Goal: Task Accomplishment & Management: Complete application form

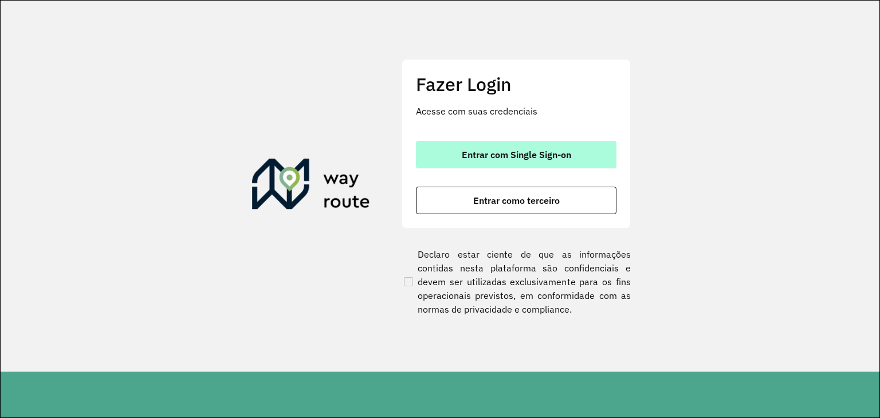
click at [518, 150] on span "Entrar com Single Sign-on" at bounding box center [516, 154] width 109 height 9
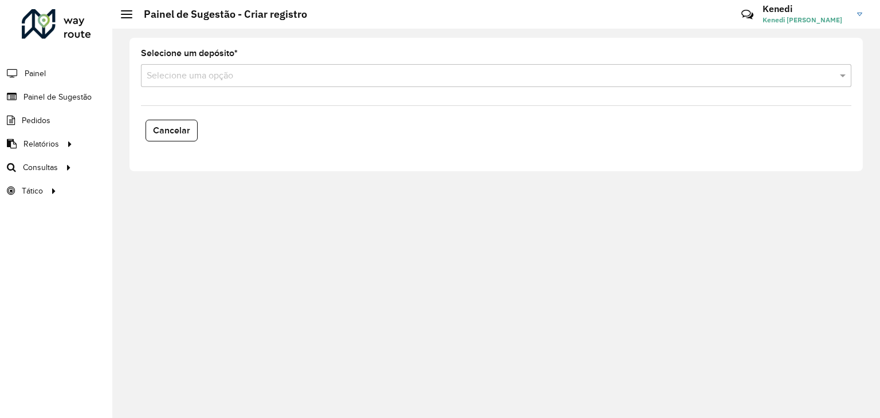
drag, startPoint x: 42, startPoint y: 92, endPoint x: 56, endPoint y: 94, distance: 13.4
click at [42, 93] on span "Painel de Sugestão" at bounding box center [57, 97] width 68 height 12
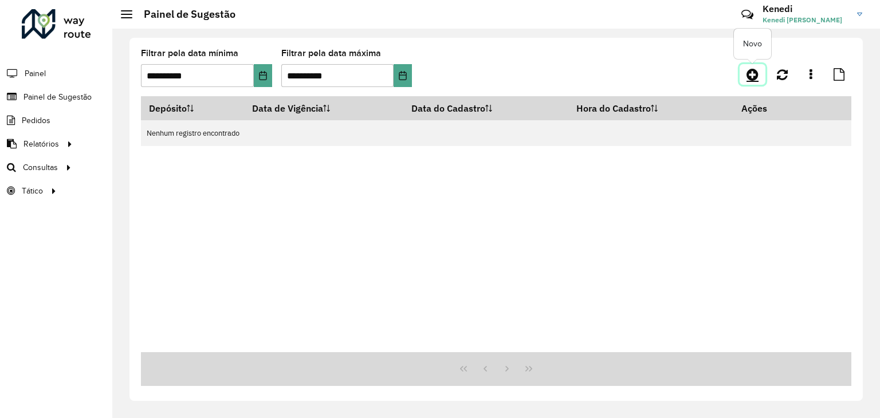
click at [752, 77] on icon at bounding box center [752, 75] width 12 height 14
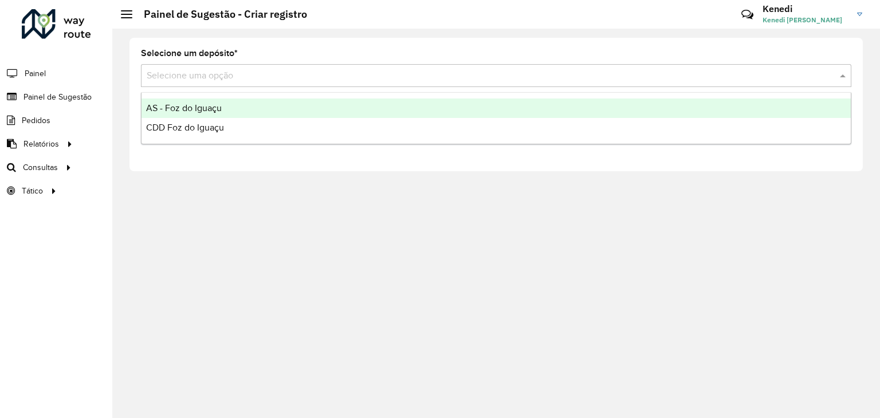
click at [324, 74] on input "text" at bounding box center [485, 76] width 676 height 14
click at [251, 109] on div "AS - Foz do Iguaçu" at bounding box center [495, 107] width 709 height 19
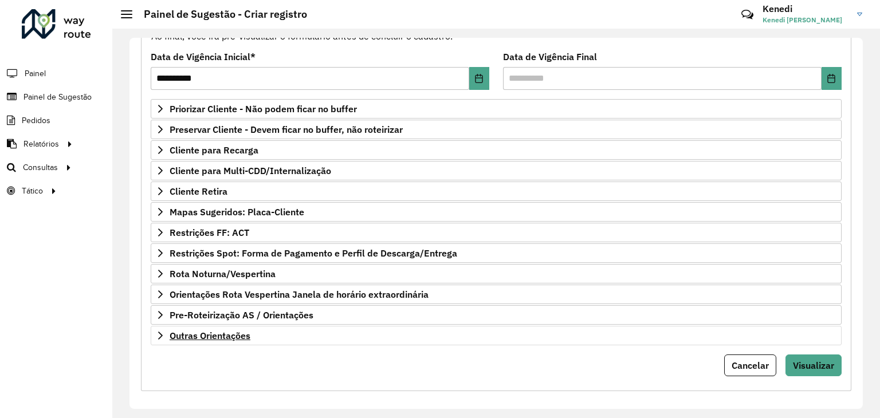
scroll to position [149, 0]
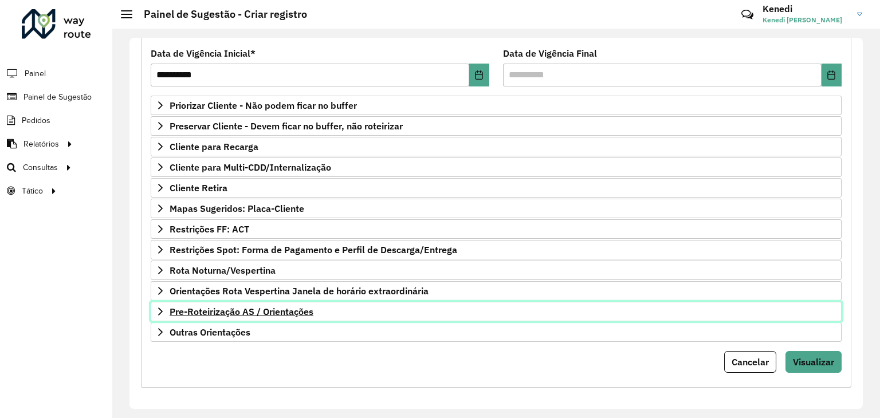
click at [200, 308] on span "Pre-Roteirização AS / Orientações" at bounding box center [241, 311] width 144 height 9
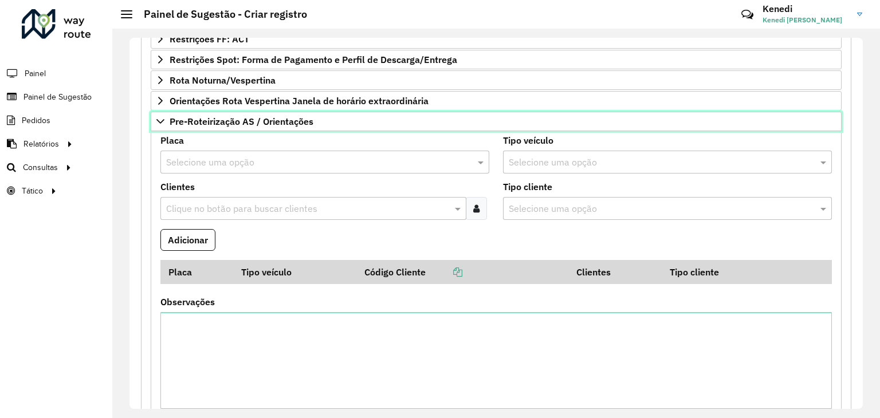
scroll to position [344, 0]
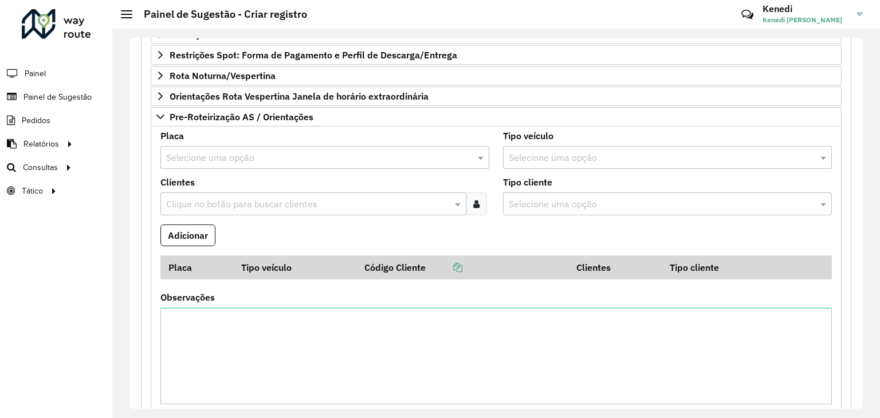
click at [229, 146] on div "Selecione uma opção" at bounding box center [324, 157] width 329 height 23
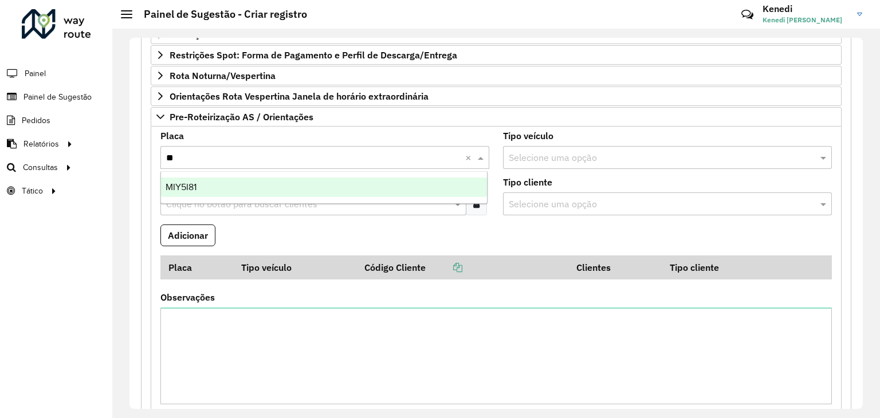
type input "***"
click at [215, 192] on div "MIY5I81" at bounding box center [324, 187] width 326 height 19
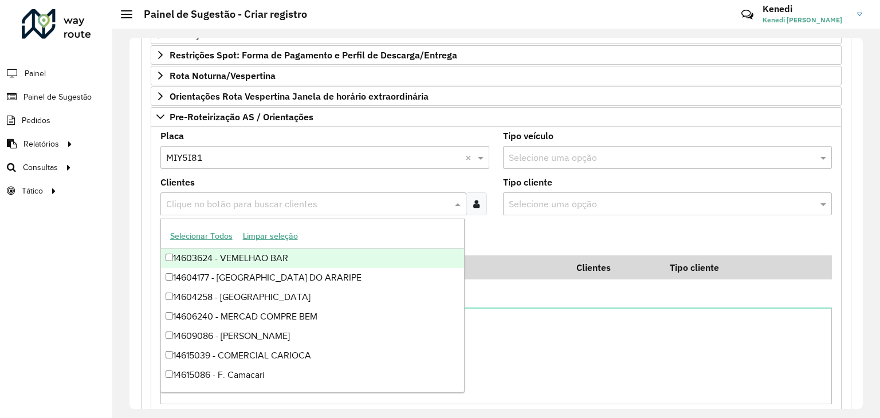
click at [208, 198] on input "text" at bounding box center [307, 205] width 289 height 14
type input "***"
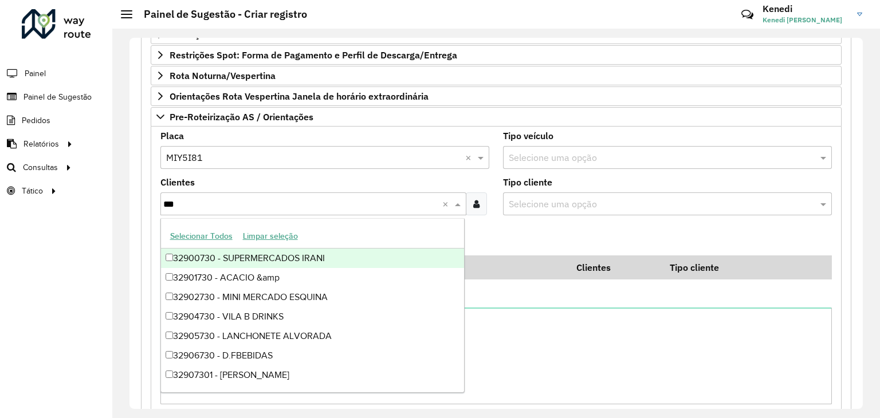
click at [299, 255] on div "32900730 - SUPERMERCADOS IRANI" at bounding box center [312, 258] width 303 height 19
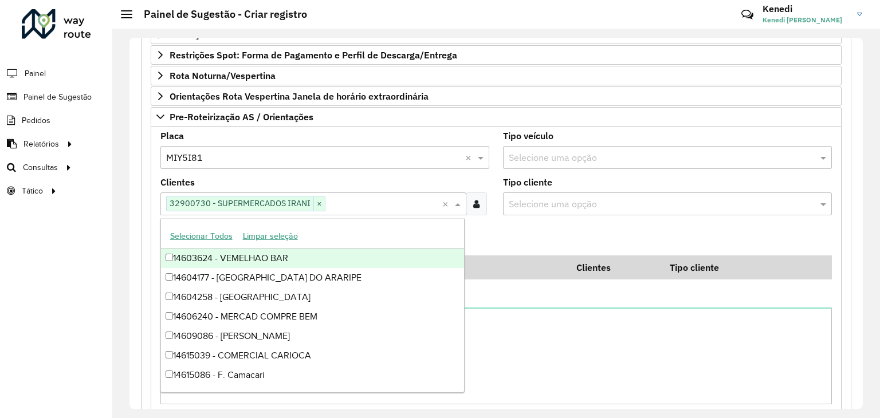
click at [518, 224] on formly-field "Adicionar" at bounding box center [495, 239] width 685 height 31
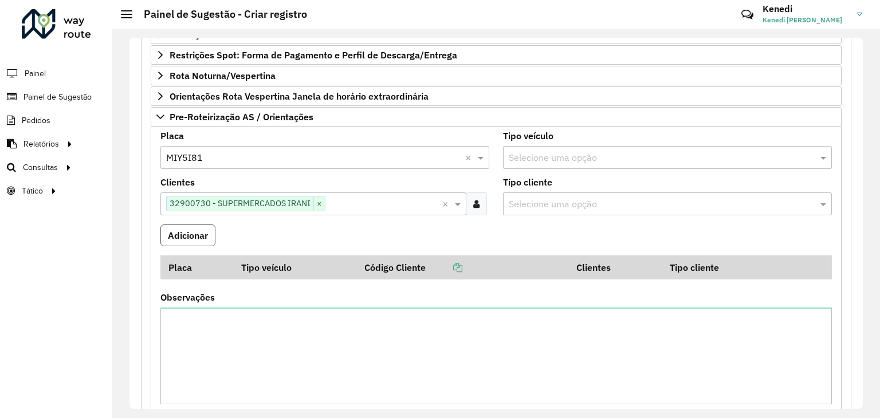
click at [207, 241] on button "Adicionar" at bounding box center [187, 235] width 55 height 22
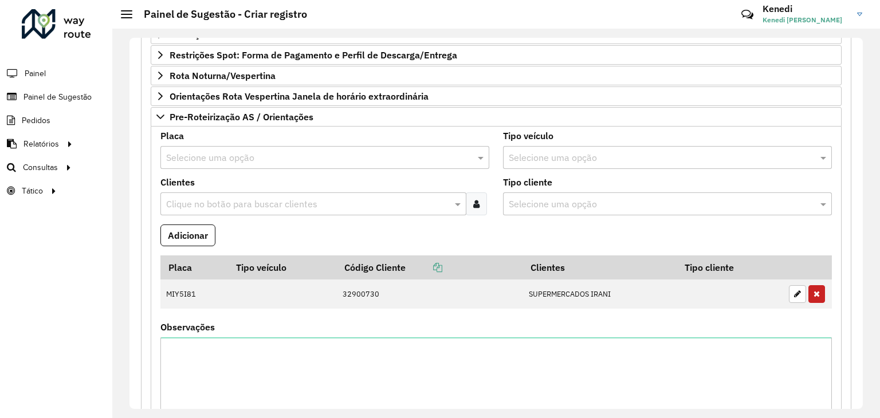
click at [187, 154] on input "text" at bounding box center [313, 158] width 294 height 14
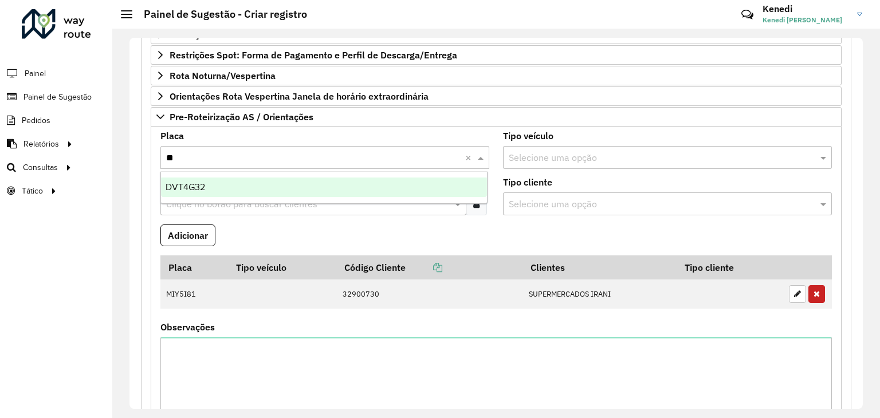
type input "***"
click at [198, 179] on div "DVT4G32" at bounding box center [324, 187] width 326 height 19
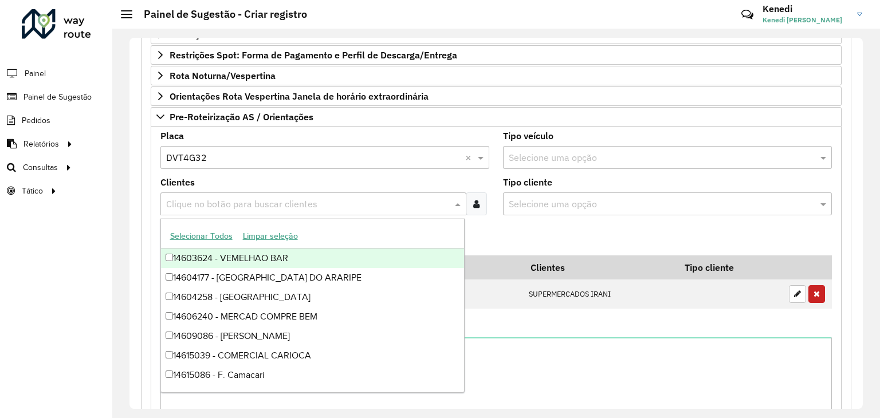
click at [203, 198] on input "text" at bounding box center [307, 205] width 289 height 14
type input "*****"
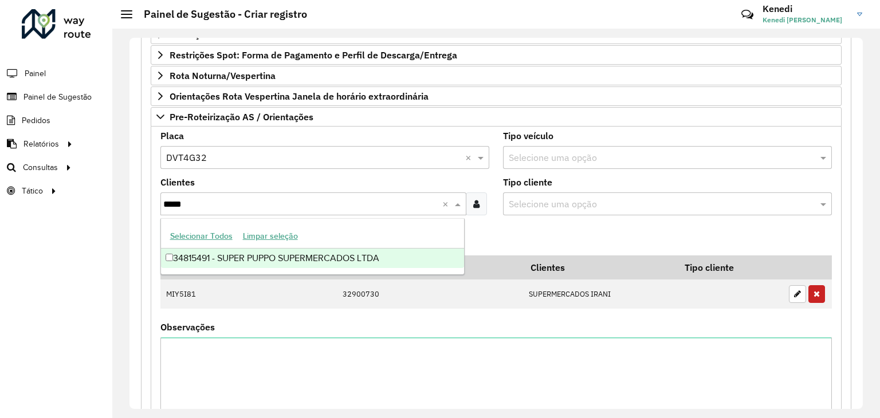
click at [211, 265] on div "34815491 - SUPER PUPPO SUPERMERCADOS LTDA" at bounding box center [312, 258] width 303 height 19
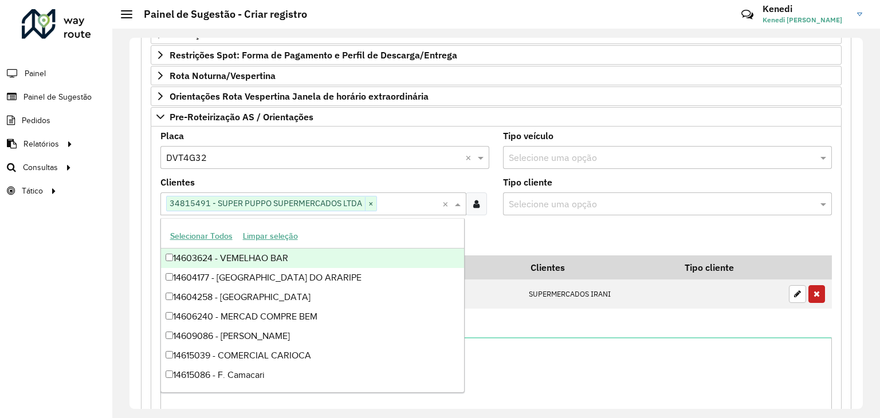
click at [585, 225] on formly-field "Adicionar" at bounding box center [495, 239] width 685 height 31
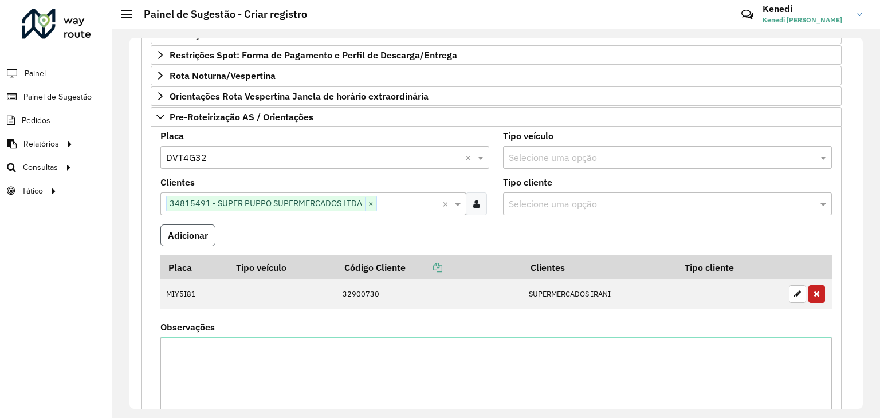
click at [207, 234] on button "Adicionar" at bounding box center [187, 235] width 55 height 22
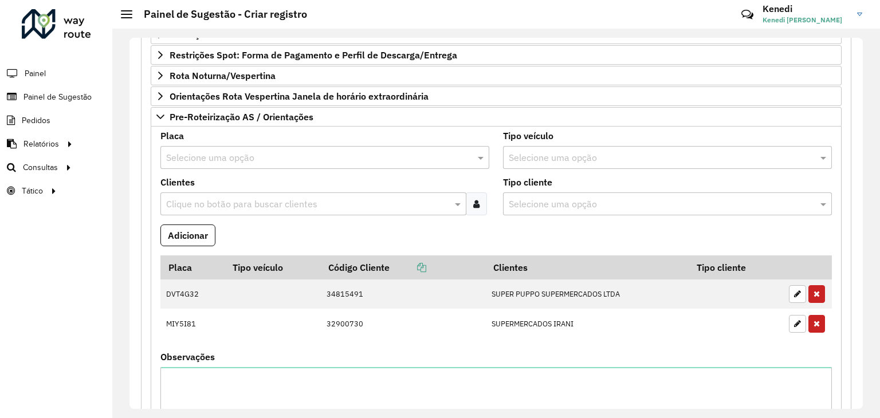
click at [203, 160] on input "text" at bounding box center [313, 158] width 294 height 14
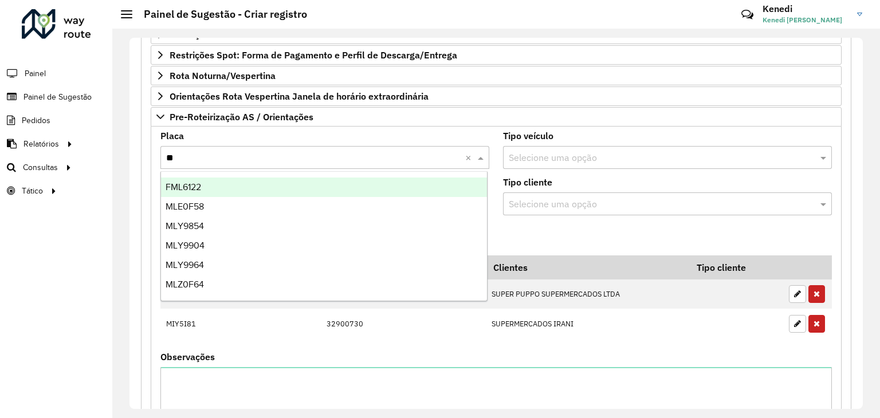
type input "***"
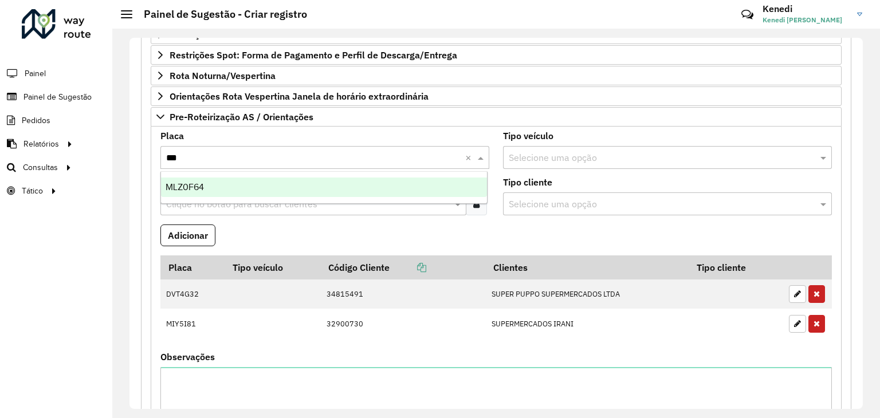
click at [199, 186] on span "MLZ0F64" at bounding box center [184, 187] width 38 height 10
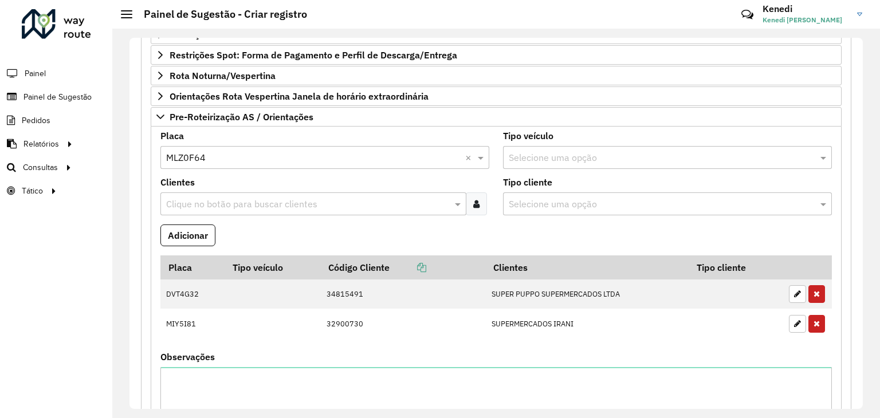
click at [201, 203] on input "text" at bounding box center [307, 205] width 289 height 14
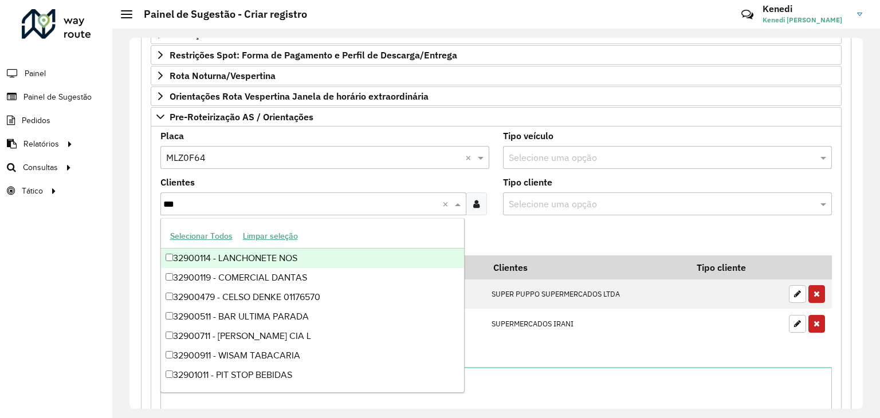
type input "****"
click at [211, 259] on div "32901143 - SUPERMERCADOS IRANI" at bounding box center [312, 258] width 303 height 19
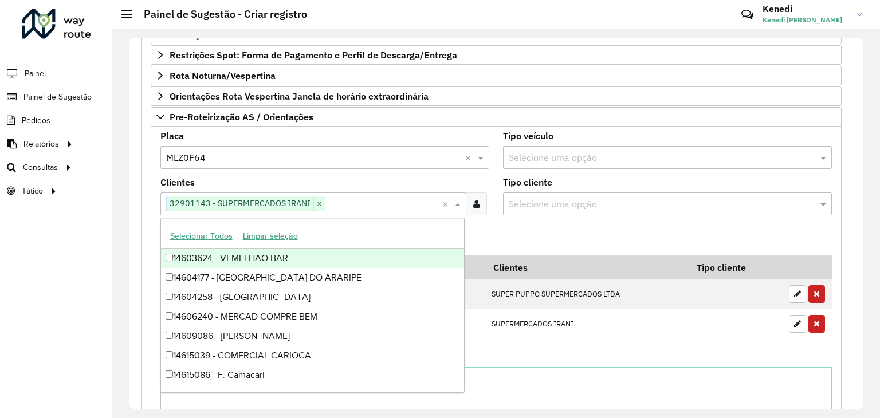
click at [488, 238] on formly-field "Adicionar" at bounding box center [495, 239] width 685 height 31
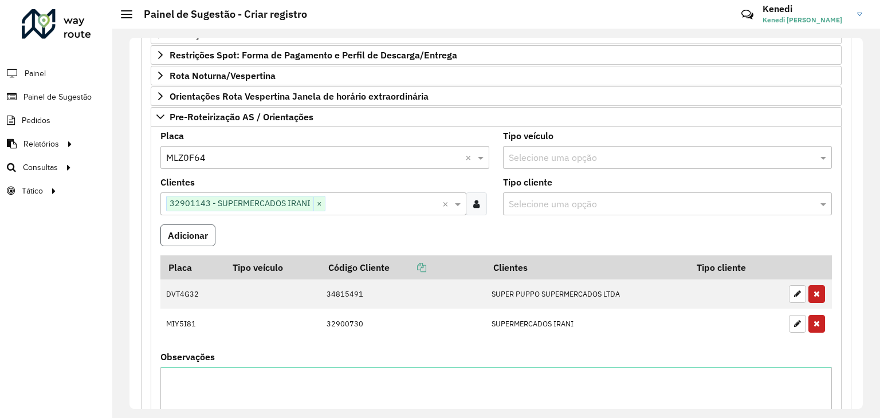
click at [172, 232] on button "Adicionar" at bounding box center [187, 235] width 55 height 22
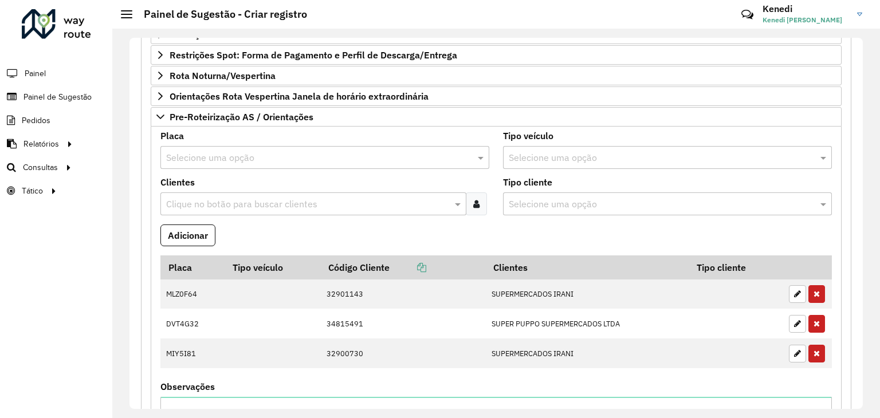
click at [238, 154] on input "text" at bounding box center [313, 158] width 294 height 14
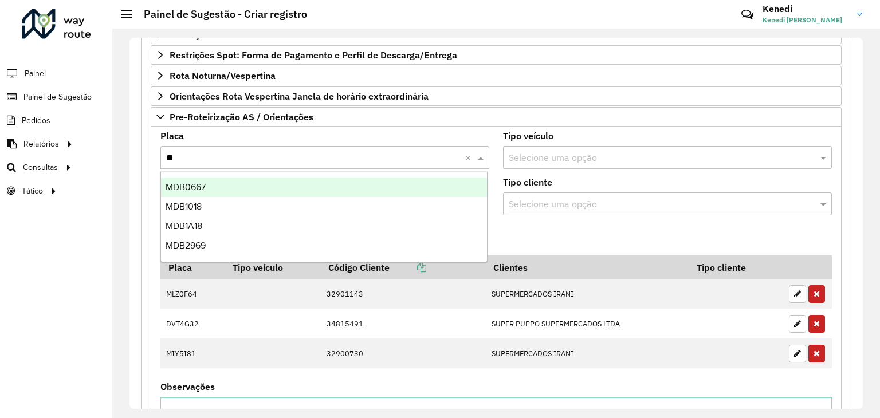
type input "***"
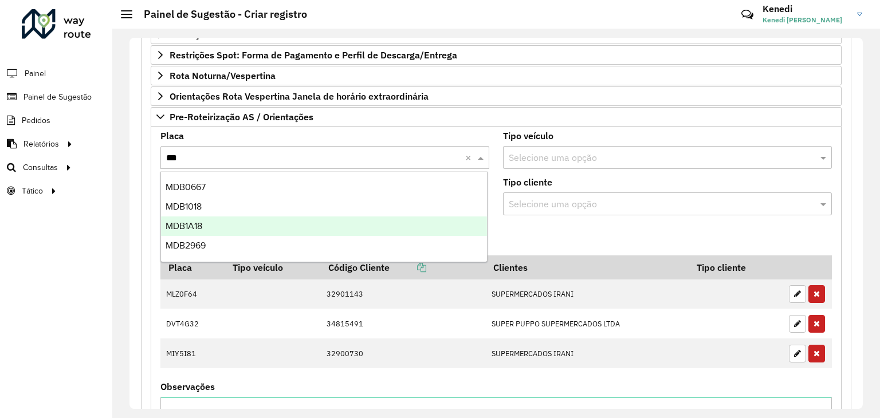
click at [216, 226] on div "MDB1A18" at bounding box center [324, 225] width 326 height 19
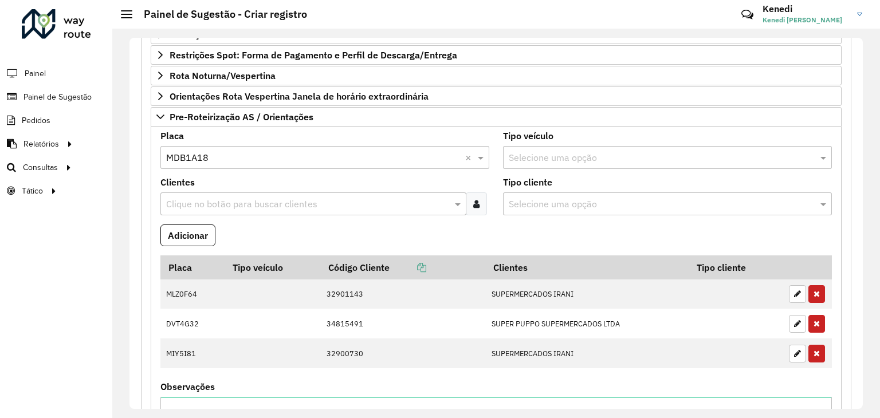
click at [214, 207] on input "text" at bounding box center [307, 205] width 289 height 14
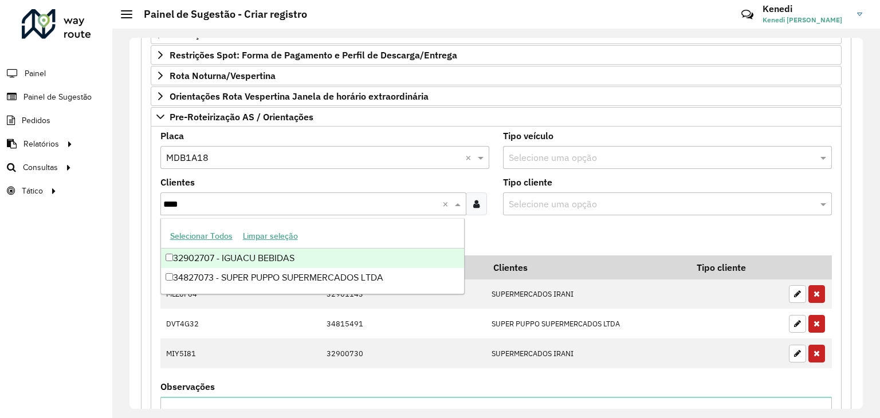
type input "*****"
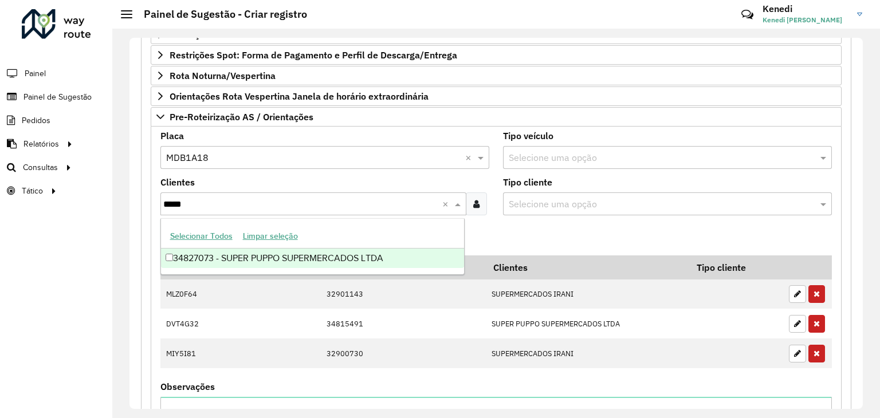
click at [317, 262] on div "34827073 - SUPER PUPPO SUPERMERCADOS LTDA" at bounding box center [312, 258] width 303 height 19
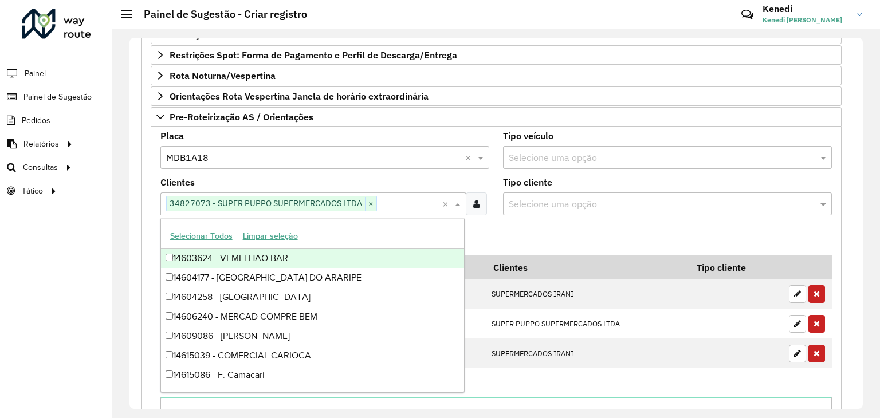
click at [525, 224] on formly-field "Adicionar" at bounding box center [495, 239] width 685 height 31
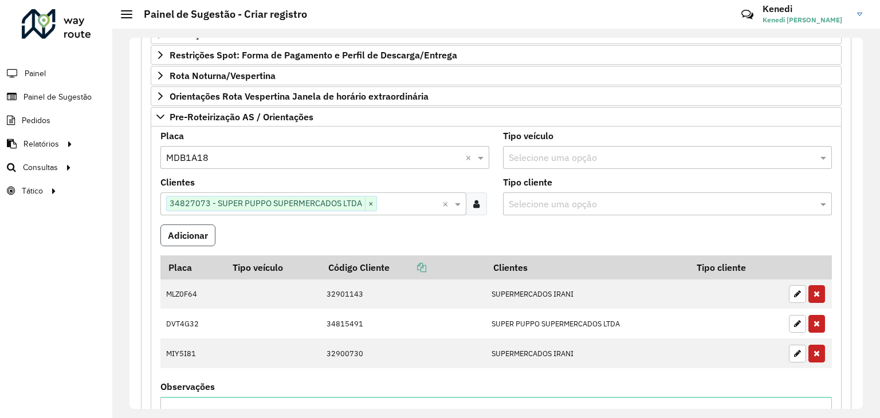
click at [184, 236] on button "Adicionar" at bounding box center [187, 235] width 55 height 22
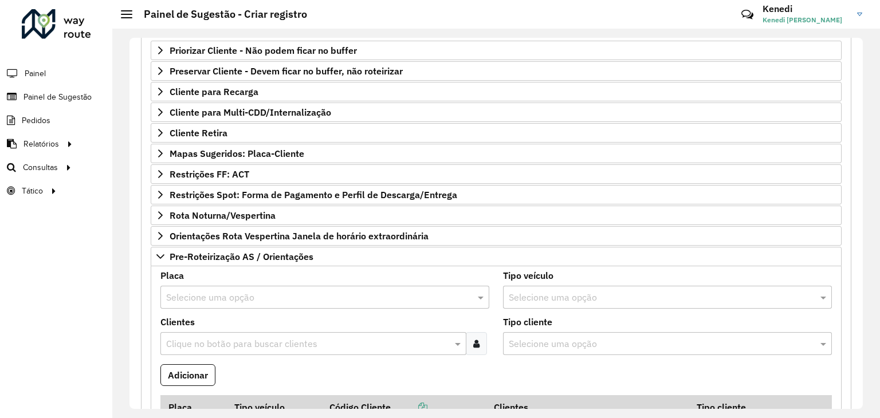
scroll to position [401, 0]
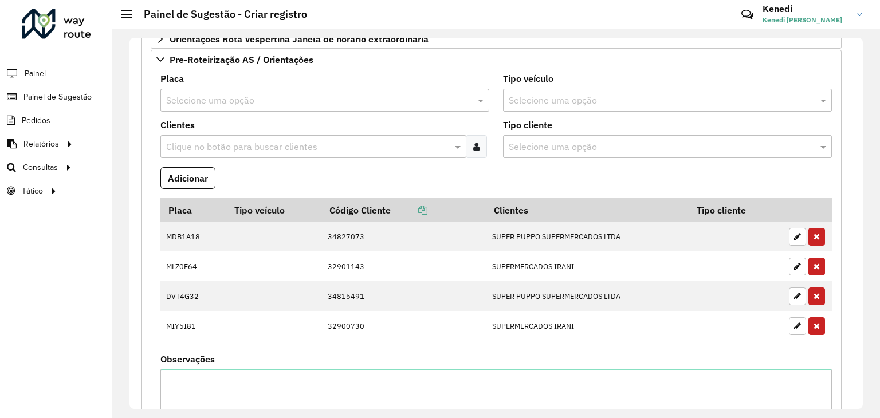
click at [353, 98] on input "text" at bounding box center [313, 101] width 294 height 14
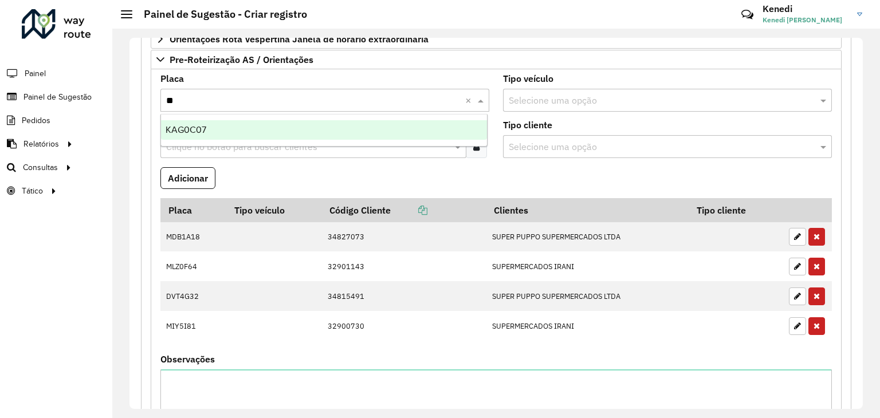
type input "***"
click at [271, 131] on div "KAG0C07" at bounding box center [324, 129] width 326 height 19
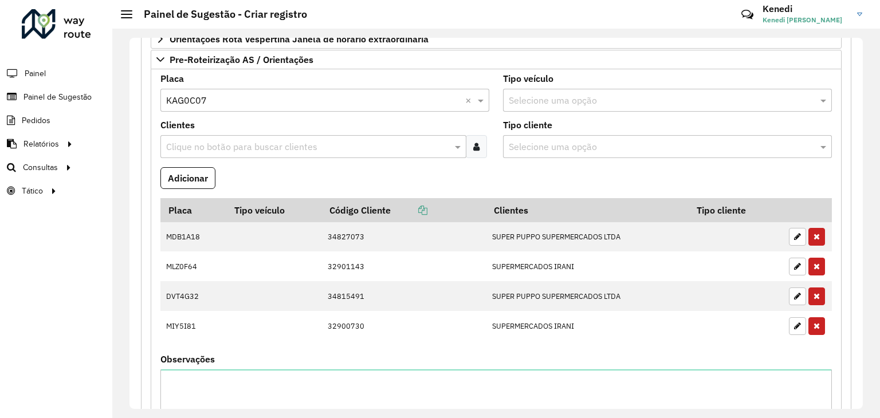
click at [261, 140] on input "text" at bounding box center [307, 147] width 289 height 14
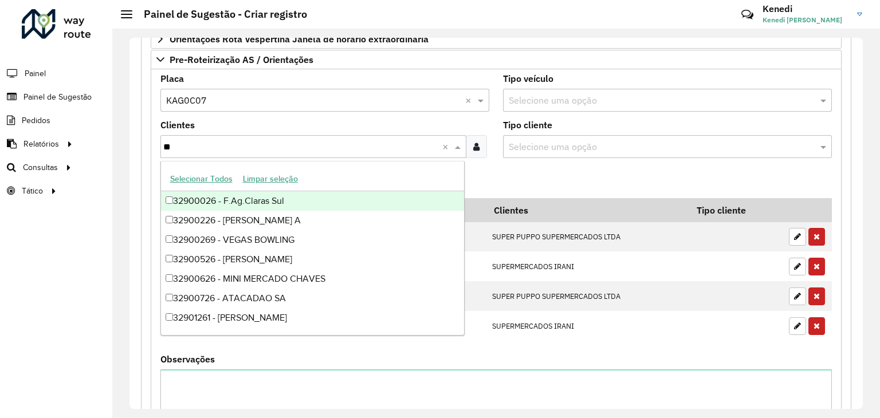
type input "*"
click at [163, 152] on div "Clique no botão para buscar clientes **** ×" at bounding box center [313, 146] width 306 height 23
type input "*****"
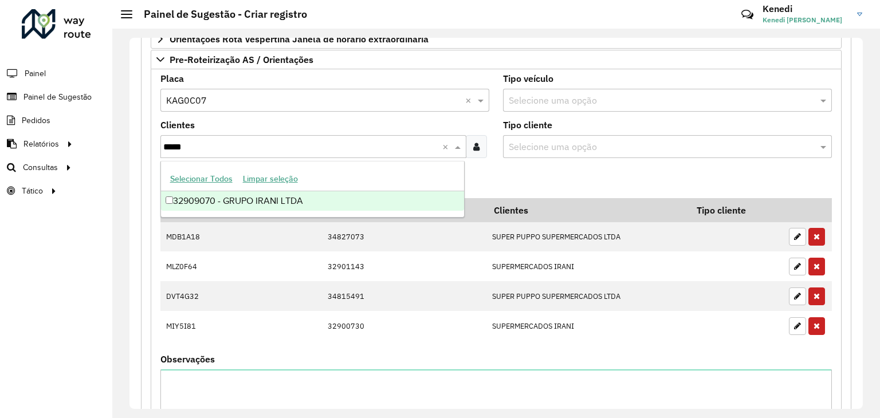
click at [176, 200] on div "32909070 - GRUPO IRANI LTDA" at bounding box center [312, 200] width 303 height 19
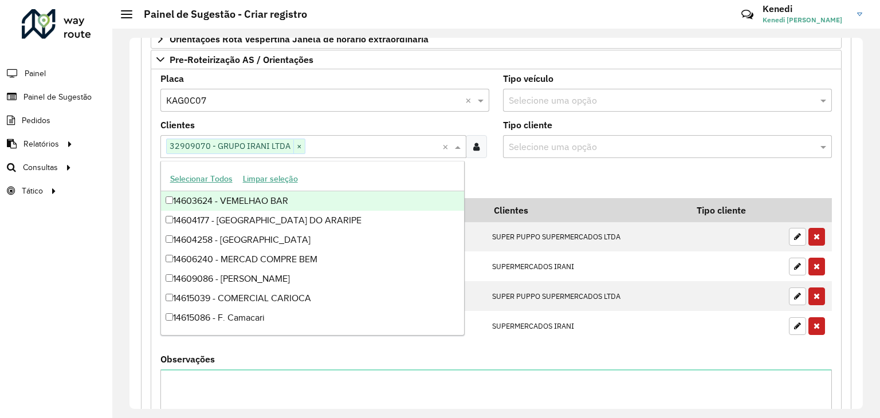
drag, startPoint x: 520, startPoint y: 175, endPoint x: 498, endPoint y: 175, distance: 22.3
click at [520, 175] on formly-field "Adicionar" at bounding box center [495, 182] width 685 height 31
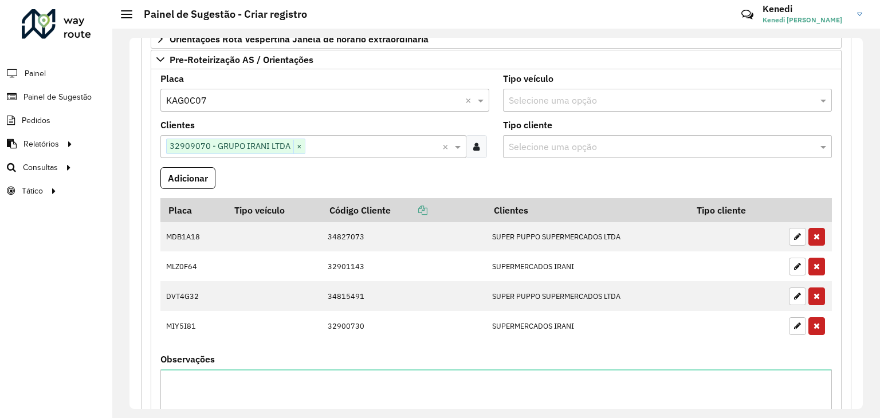
click at [188, 181] on button "Adicionar" at bounding box center [187, 178] width 55 height 22
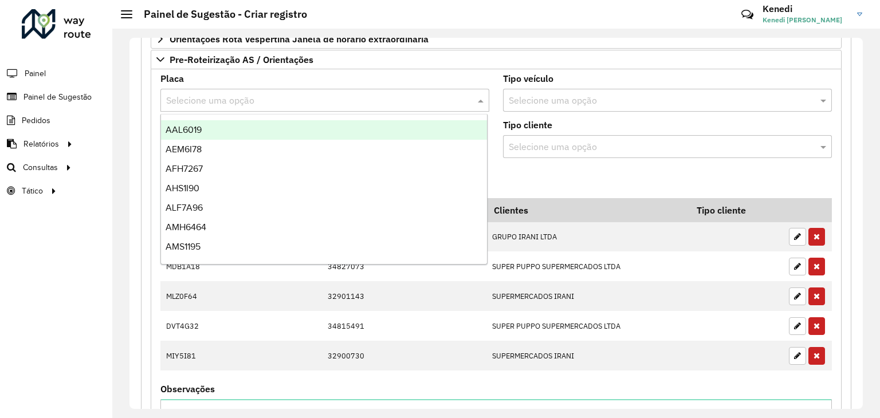
click at [202, 96] on input "text" at bounding box center [313, 101] width 294 height 14
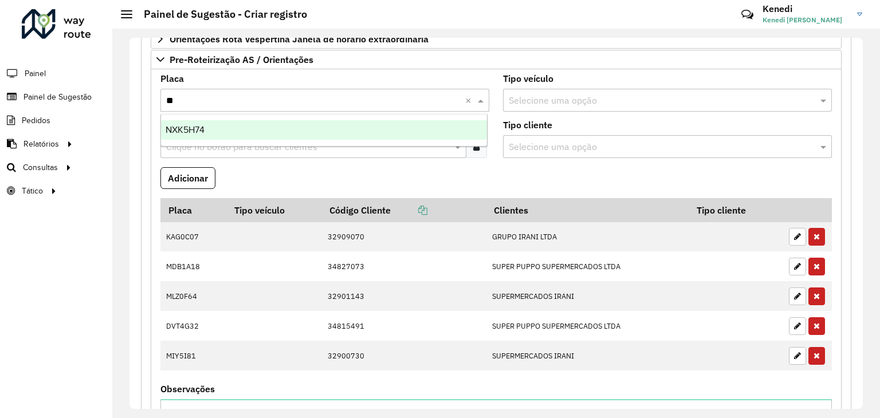
type input "***"
click at [183, 130] on span "NXK5H74" at bounding box center [184, 130] width 39 height 10
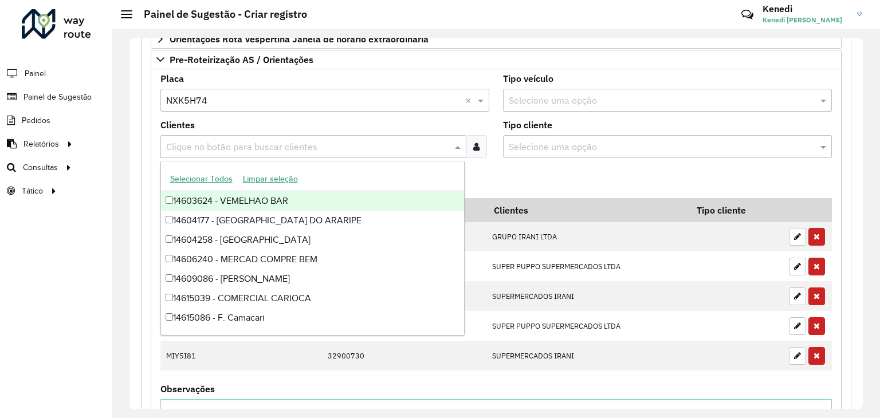
click at [187, 144] on input "text" at bounding box center [307, 147] width 289 height 14
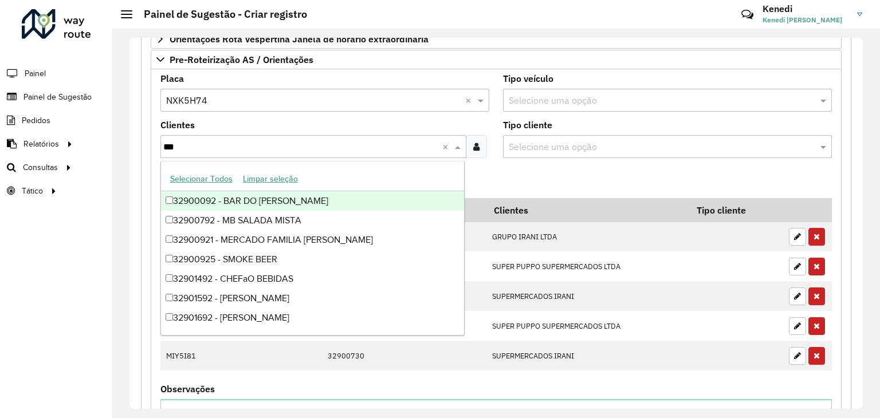
type input "****"
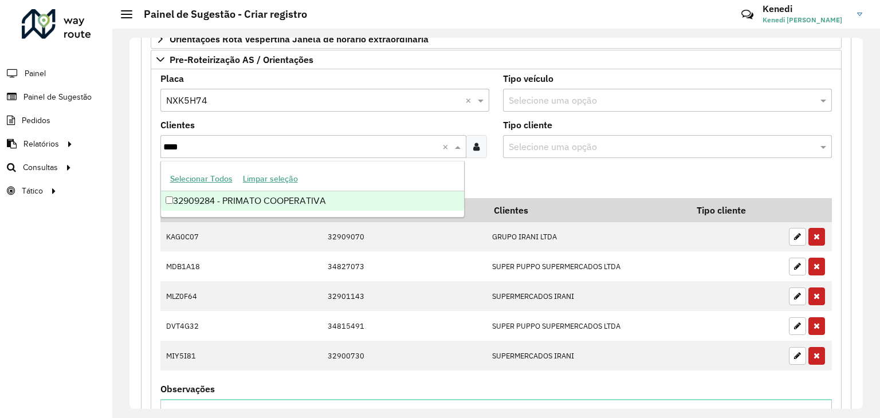
click at [208, 204] on div "32909284 - PRIMATO COOPERATIVA" at bounding box center [312, 200] width 303 height 19
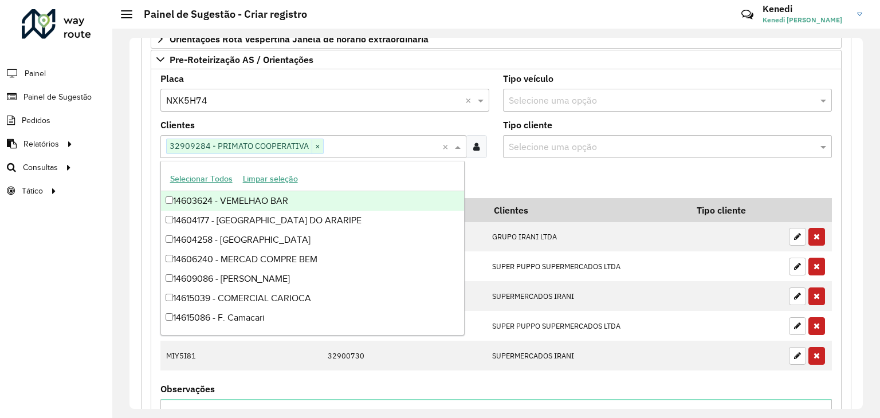
drag, startPoint x: 525, startPoint y: 182, endPoint x: 508, endPoint y: 182, distance: 17.2
click at [525, 182] on formly-field "Adicionar" at bounding box center [495, 182] width 685 height 31
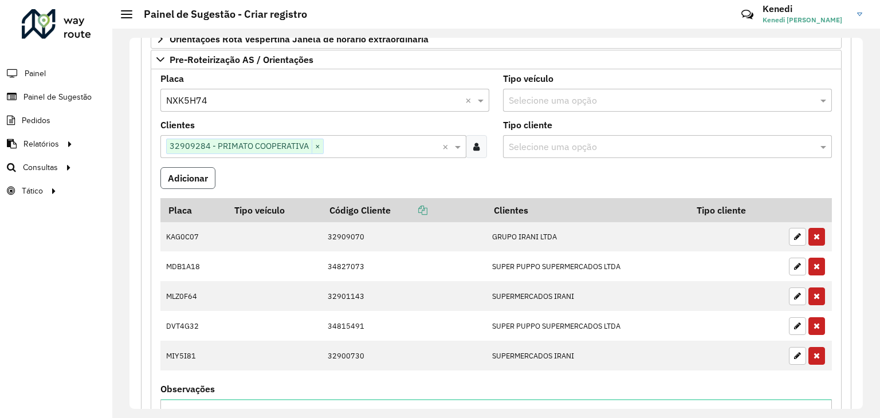
click at [208, 177] on button "Adicionar" at bounding box center [187, 178] width 55 height 22
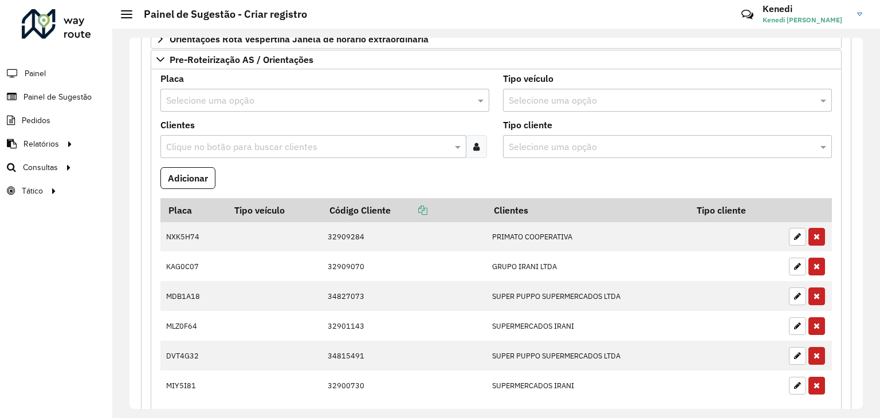
click at [227, 94] on input "text" at bounding box center [313, 101] width 294 height 14
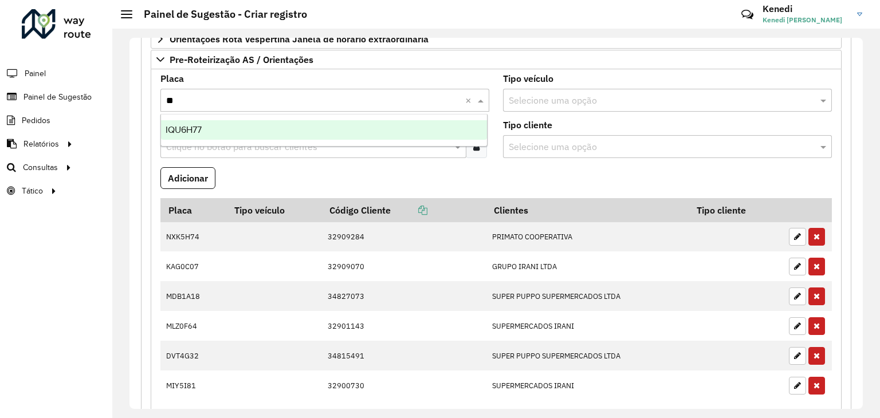
type input "***"
click at [176, 129] on span "IQU6H77" at bounding box center [183, 130] width 36 height 10
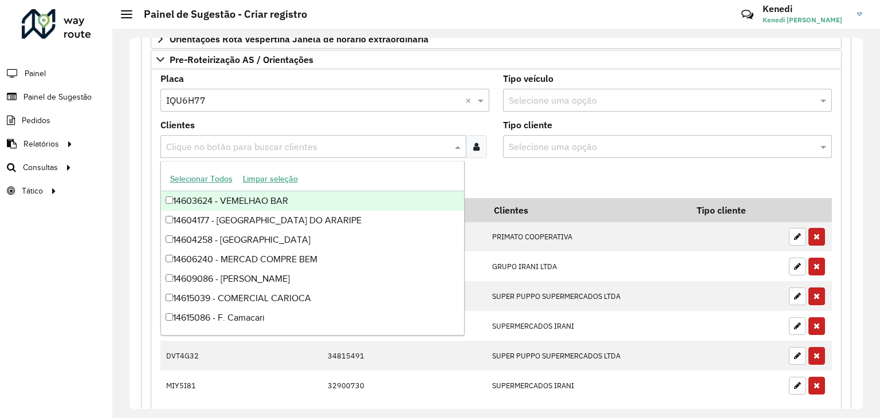
click at [181, 140] on input "text" at bounding box center [307, 147] width 289 height 14
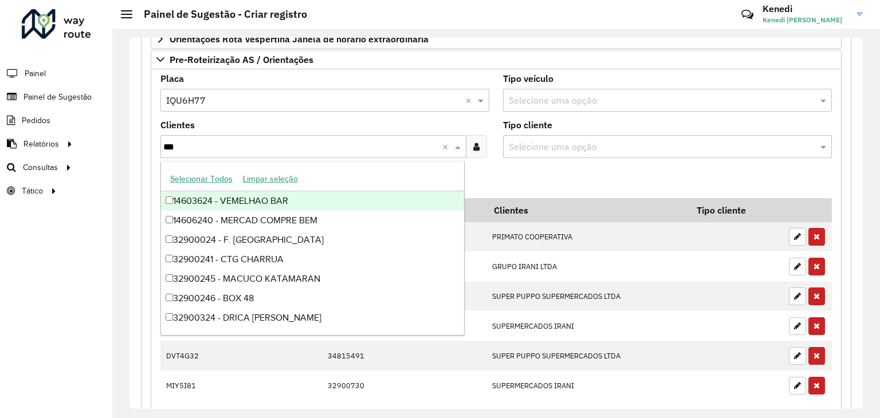
type input "****"
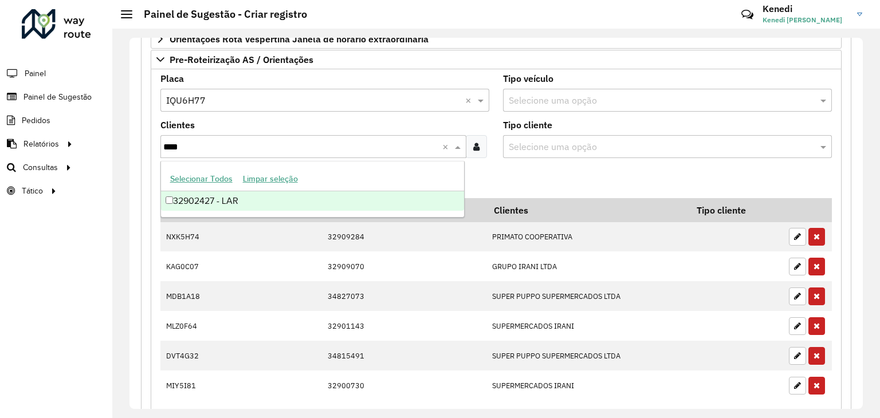
click at [197, 200] on div "32902427 - LAR" at bounding box center [312, 200] width 303 height 19
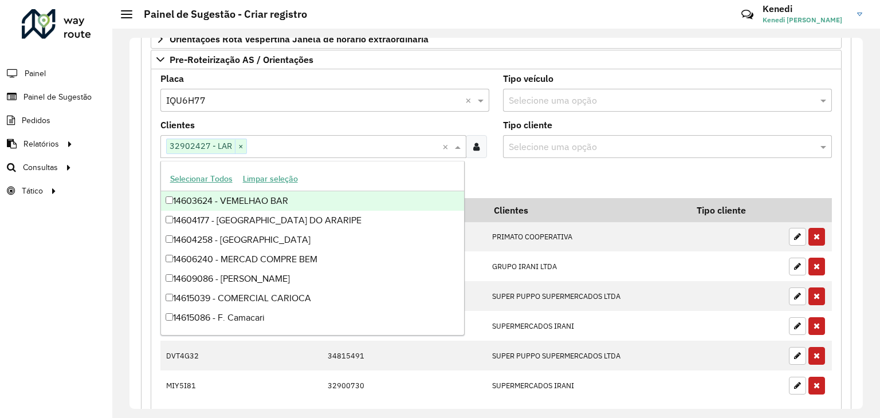
click at [528, 175] on formly-field "Adicionar" at bounding box center [495, 182] width 685 height 31
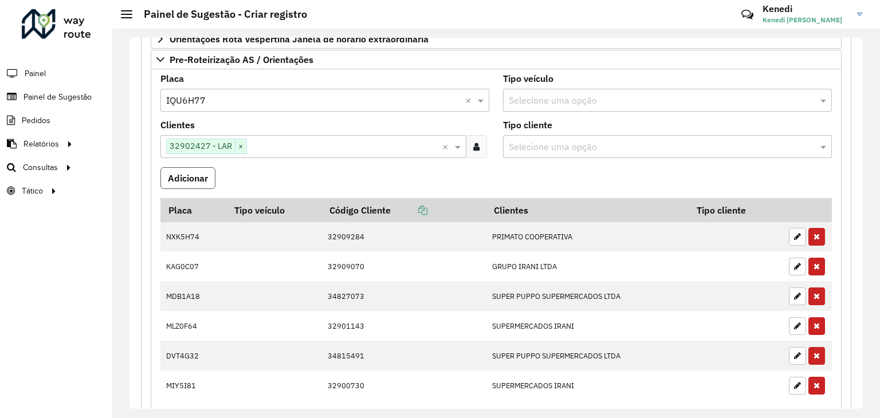
click at [194, 179] on button "Adicionar" at bounding box center [187, 178] width 55 height 22
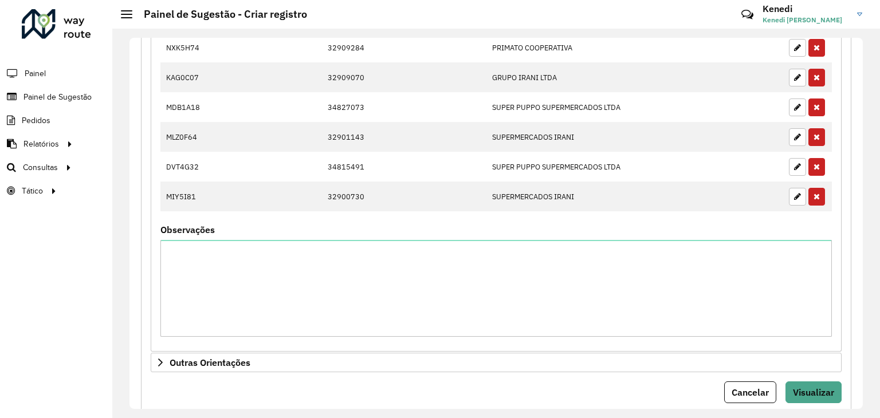
scroll to position [630, 0]
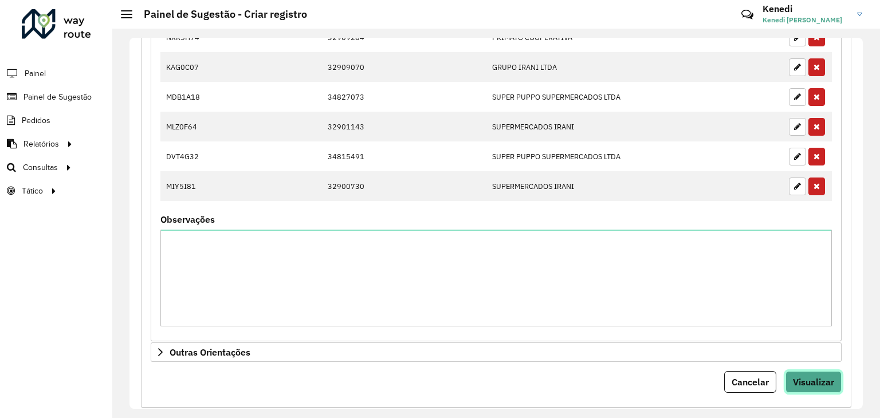
click at [818, 378] on span "Visualizar" at bounding box center [813, 381] width 41 height 11
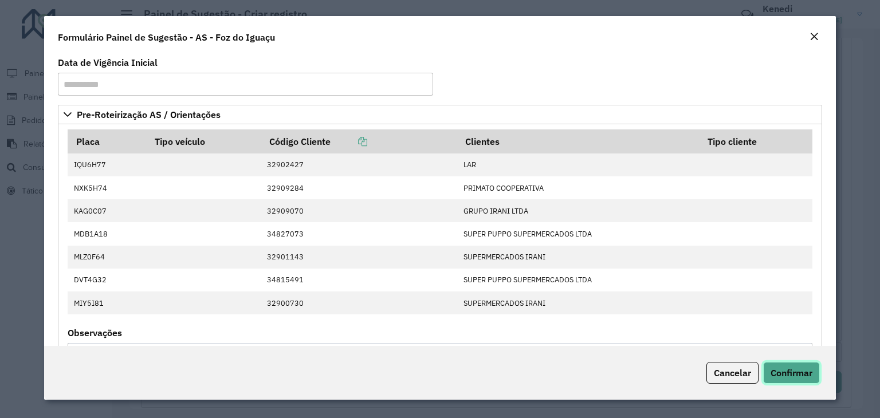
click at [788, 370] on span "Confirmar" at bounding box center [791, 372] width 42 height 11
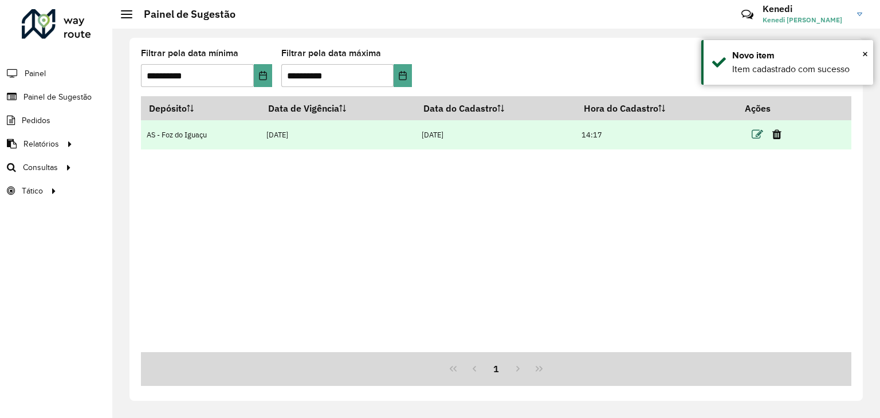
click at [755, 132] on icon at bounding box center [756, 134] width 11 height 11
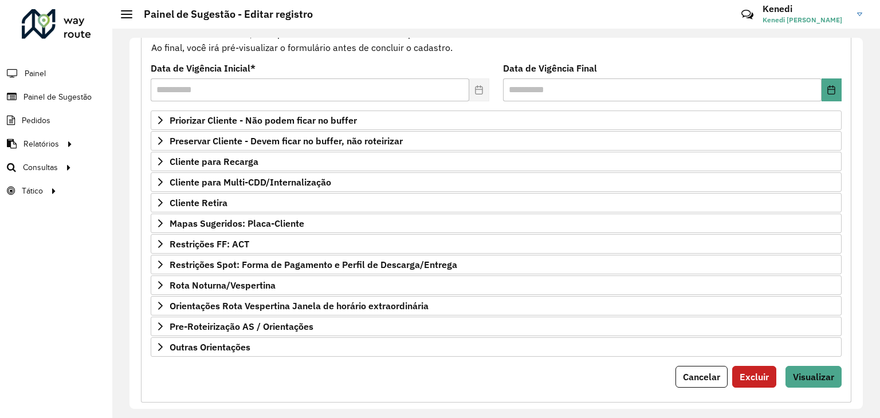
scroll to position [149, 0]
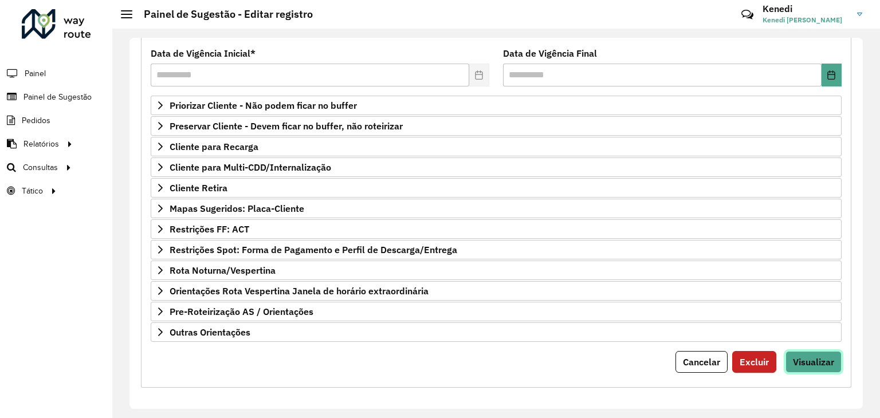
click at [806, 356] on span "Visualizar" at bounding box center [813, 361] width 41 height 11
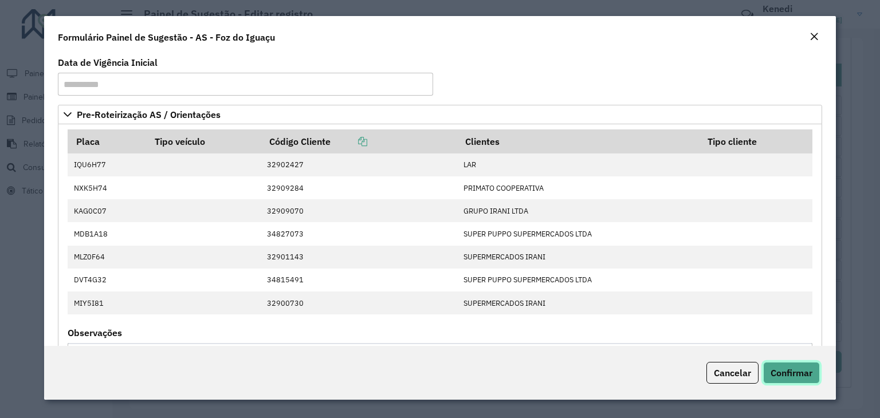
click at [793, 369] on span "Confirmar" at bounding box center [791, 372] width 42 height 11
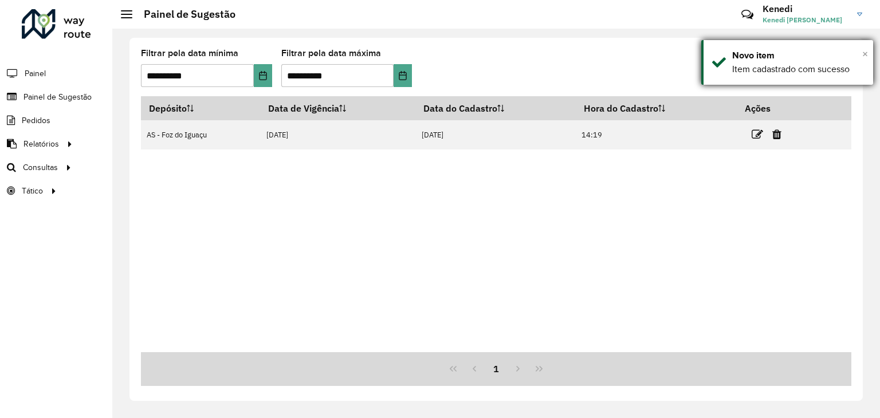
click at [866, 52] on span "×" at bounding box center [865, 54] width 6 height 13
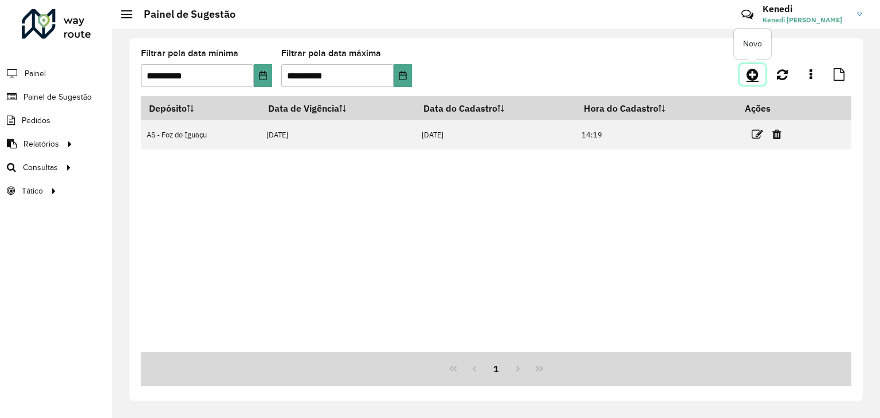
click at [748, 70] on icon at bounding box center [752, 75] width 12 height 14
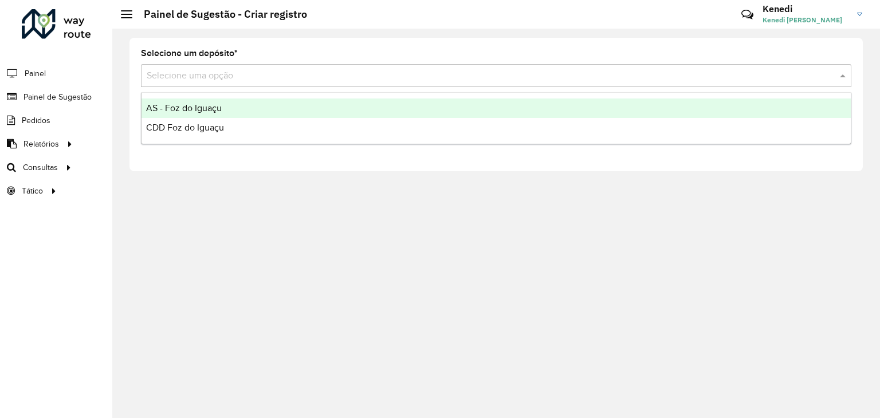
click at [380, 78] on input "text" at bounding box center [485, 76] width 676 height 14
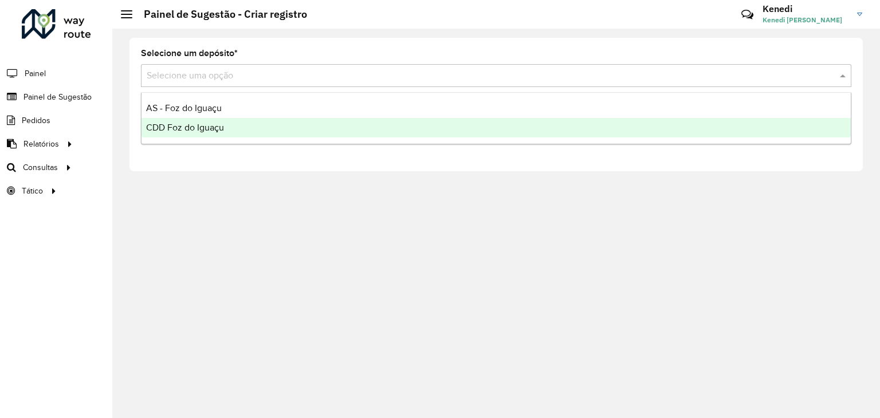
click at [280, 122] on div "CDD Foz do Iguaçu" at bounding box center [495, 127] width 709 height 19
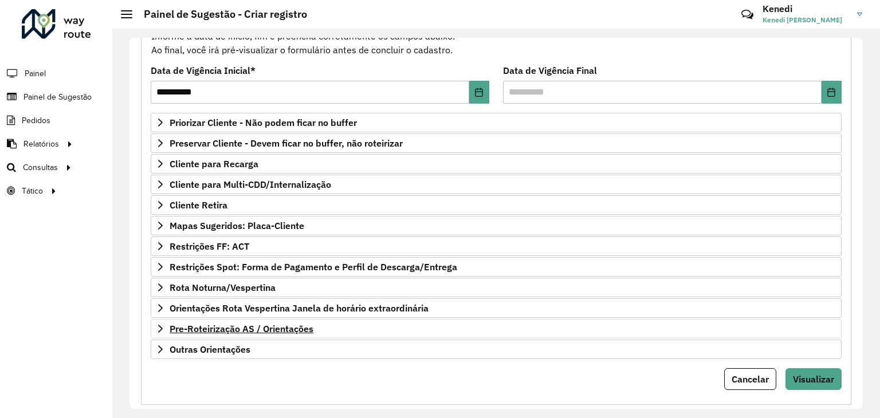
scroll to position [149, 0]
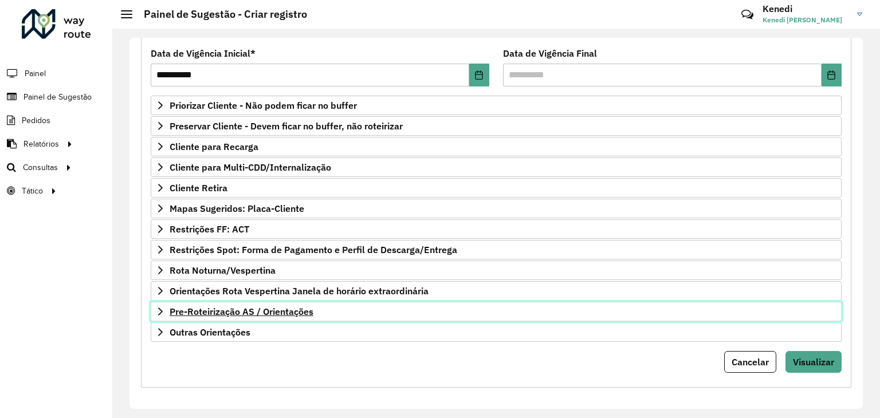
click at [158, 309] on icon at bounding box center [160, 311] width 9 height 9
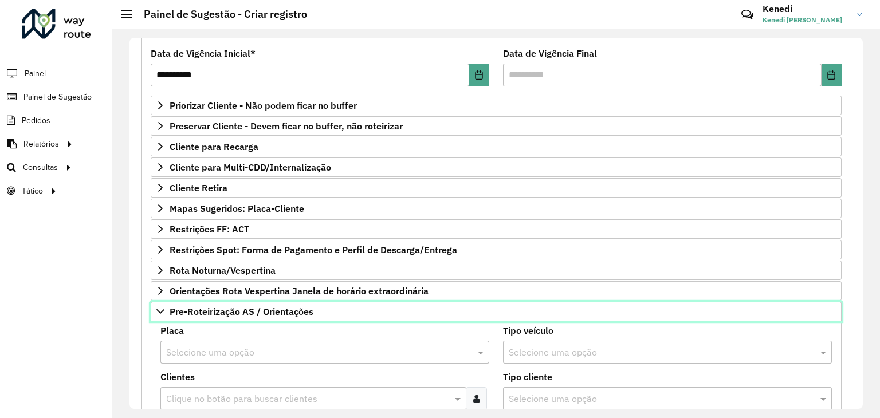
click at [164, 307] on icon at bounding box center [160, 311] width 9 height 9
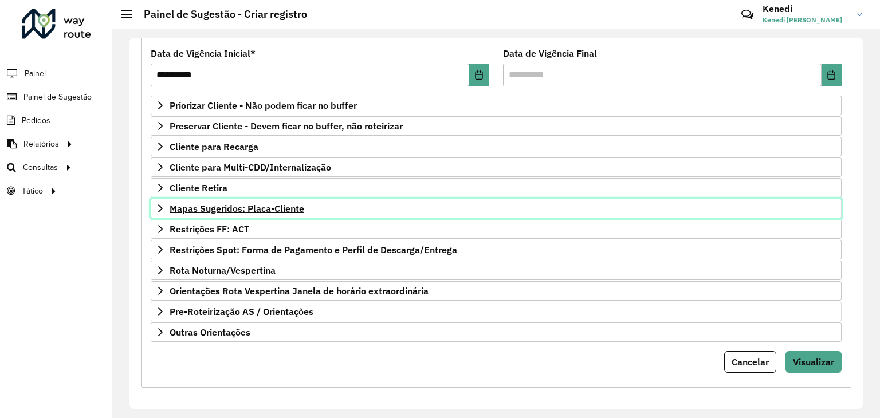
click at [160, 204] on icon at bounding box center [160, 208] width 9 height 9
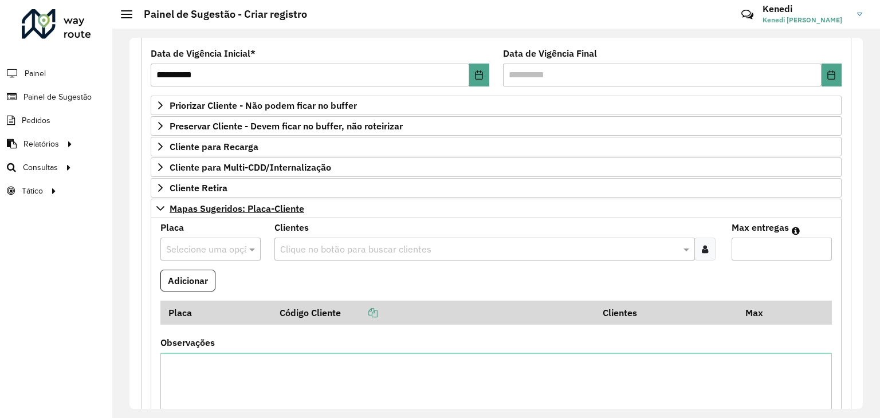
click at [204, 246] on input "text" at bounding box center [199, 250] width 66 height 14
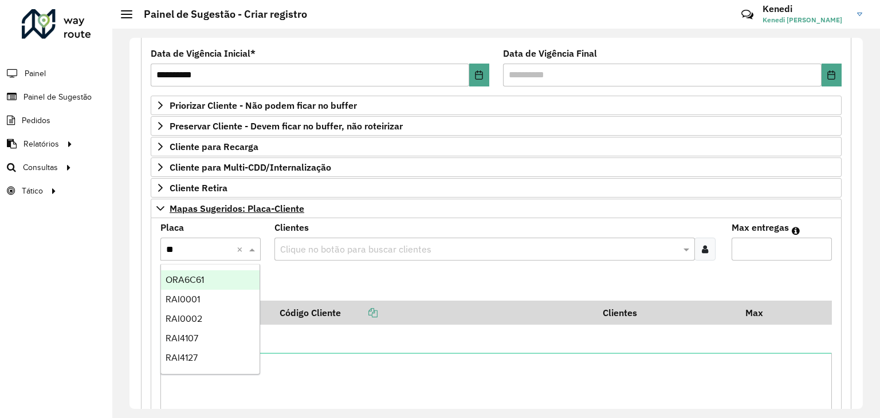
type input "***"
click at [200, 321] on div "RAI4107" at bounding box center [210, 318] width 99 height 19
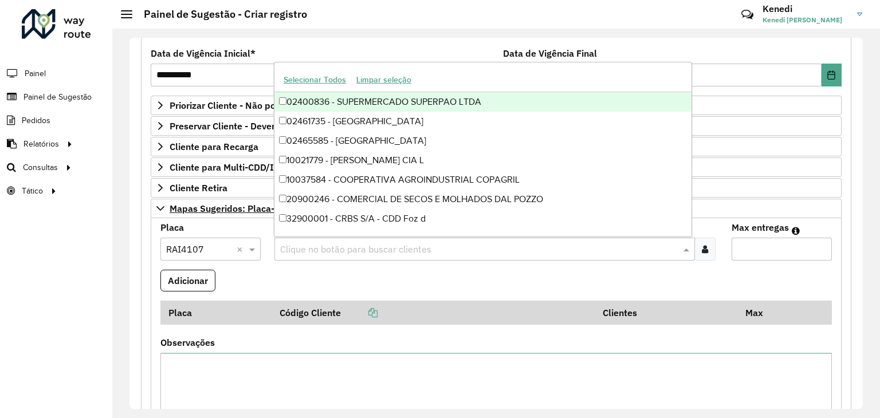
click at [344, 243] on input "text" at bounding box center [478, 250] width 403 height 14
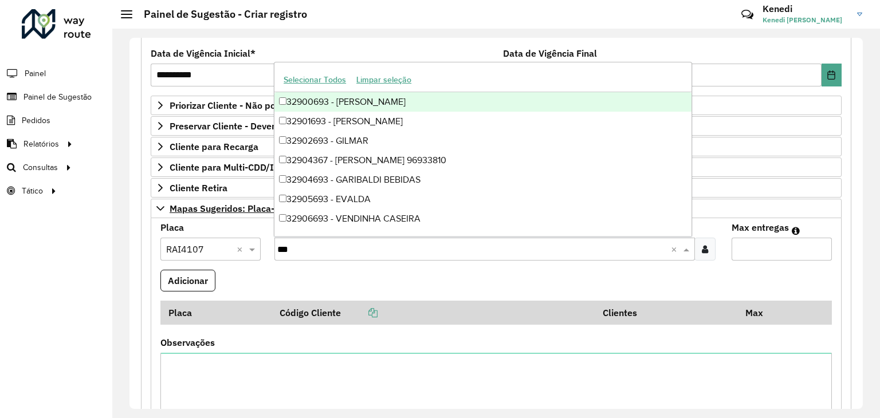
type input "****"
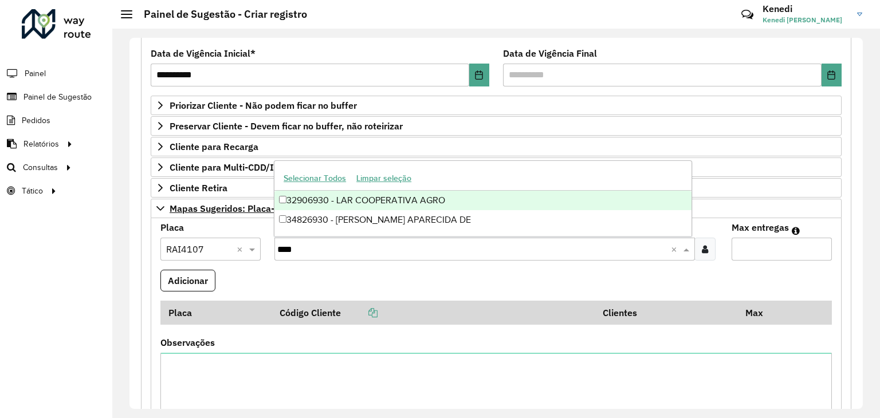
click at [324, 200] on div "32906930 - LAR COOPERATIVA AGRO" at bounding box center [482, 200] width 417 height 19
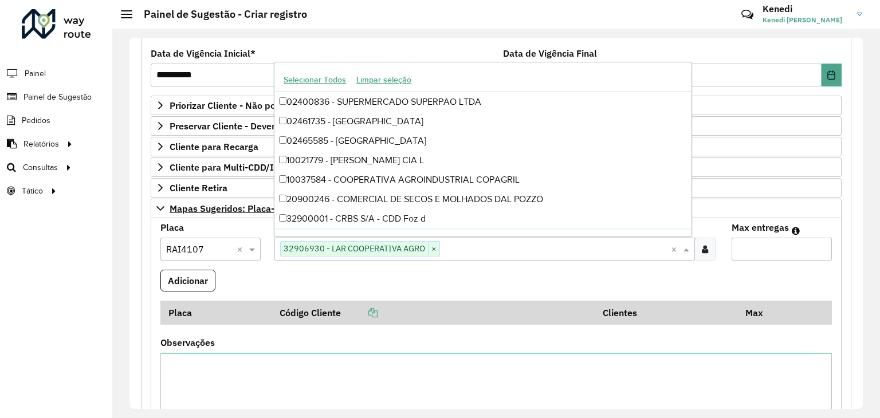
click at [773, 250] on input "Max entregas" at bounding box center [781, 249] width 100 height 23
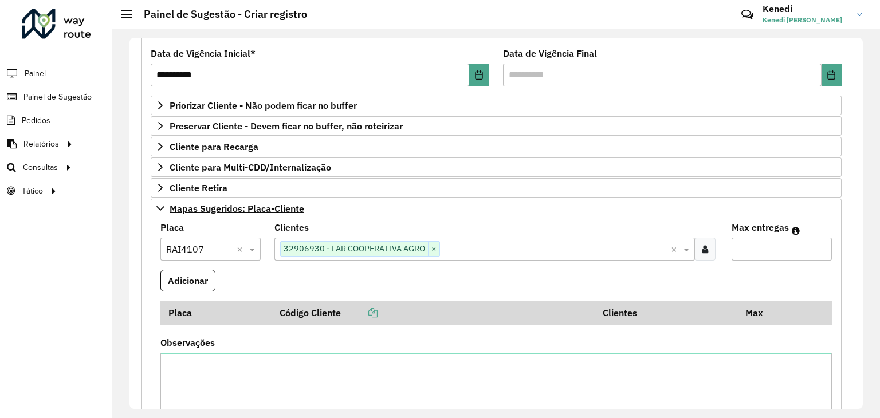
type input "*"
click at [774, 279] on formly-field "Adicionar" at bounding box center [495, 285] width 685 height 31
click at [192, 282] on button "Adicionar" at bounding box center [187, 281] width 55 height 22
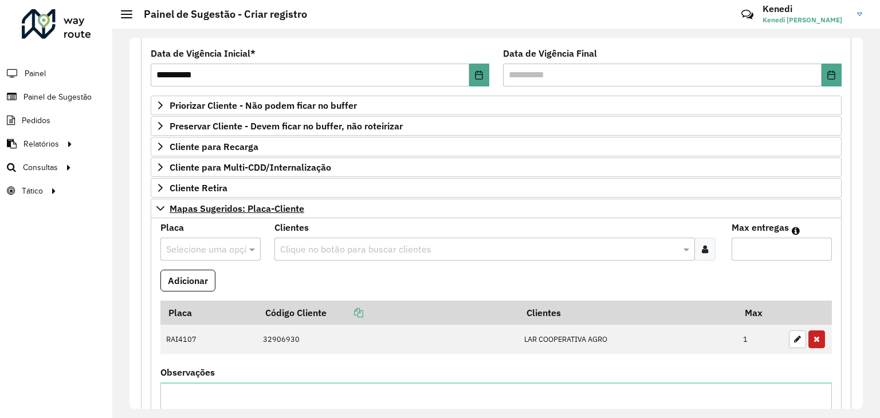
click at [487, 274] on formly-field "Adicionar" at bounding box center [495, 285] width 685 height 31
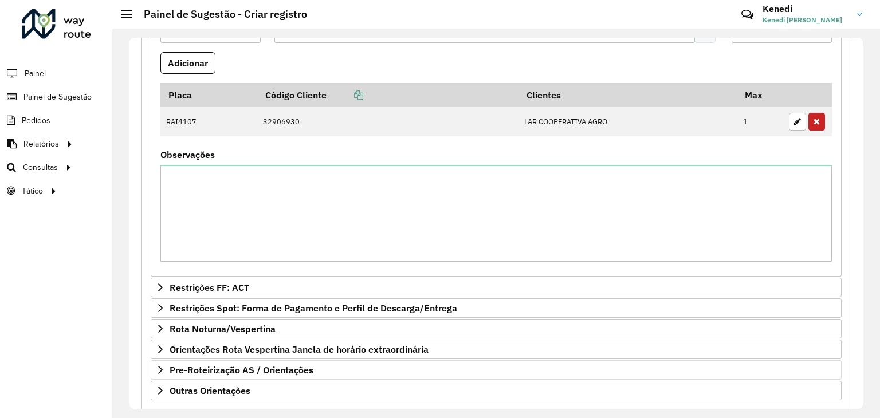
scroll to position [425, 0]
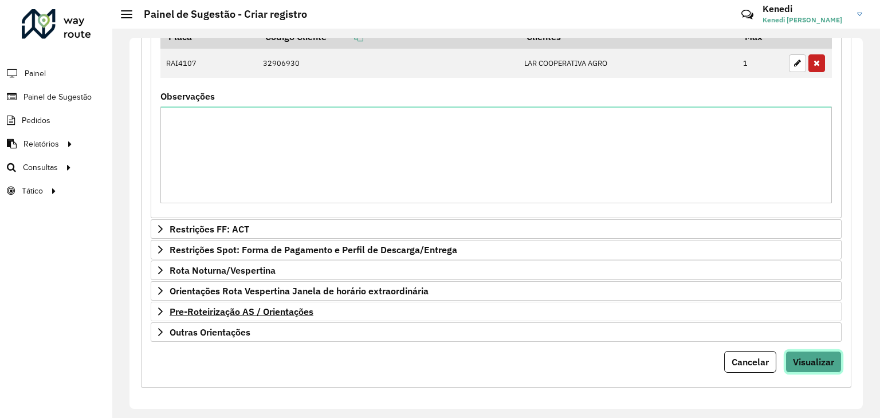
click at [813, 357] on span "Visualizar" at bounding box center [813, 361] width 41 height 11
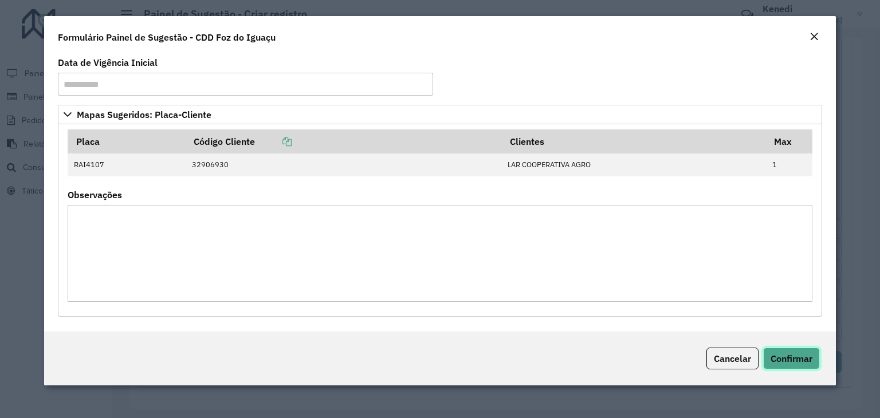
click at [793, 360] on span "Confirmar" at bounding box center [791, 358] width 42 height 11
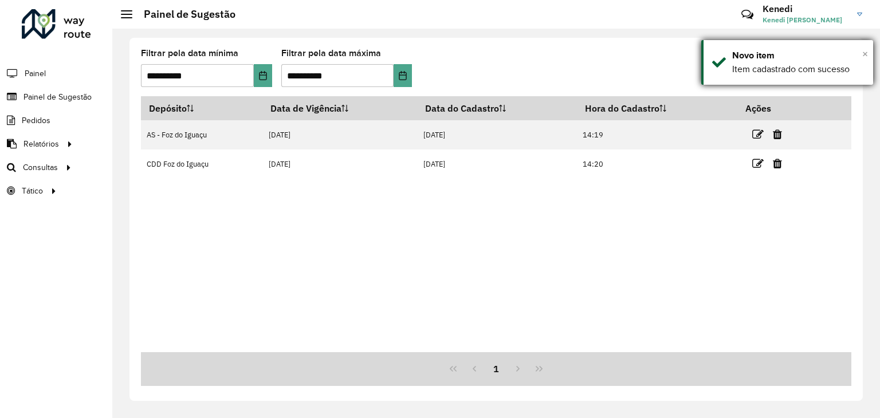
drag, startPoint x: 862, startPoint y: 51, endPoint x: 870, endPoint y: 58, distance: 11.0
click at [862, 52] on span "×" at bounding box center [865, 54] width 6 height 13
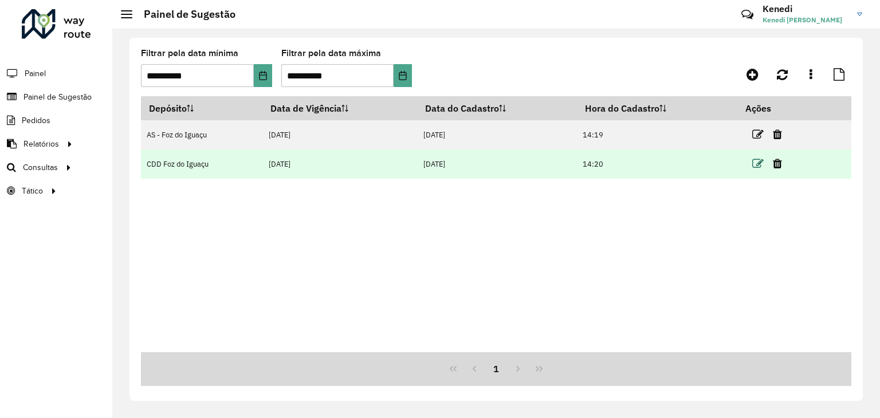
click at [756, 159] on icon at bounding box center [757, 163] width 11 height 11
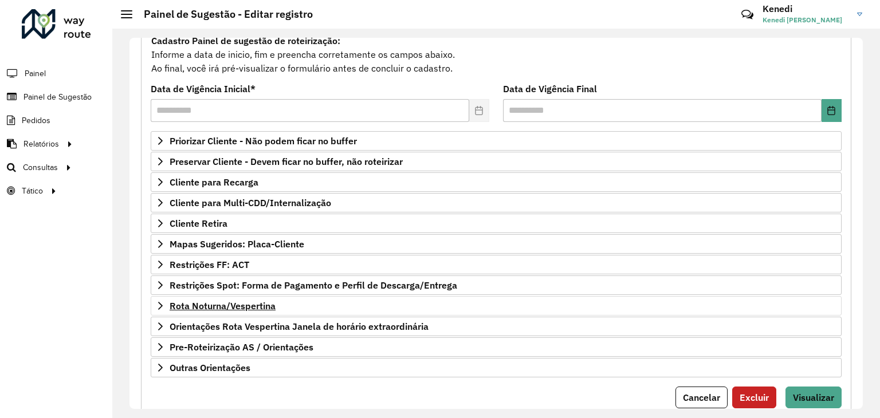
scroll to position [149, 0]
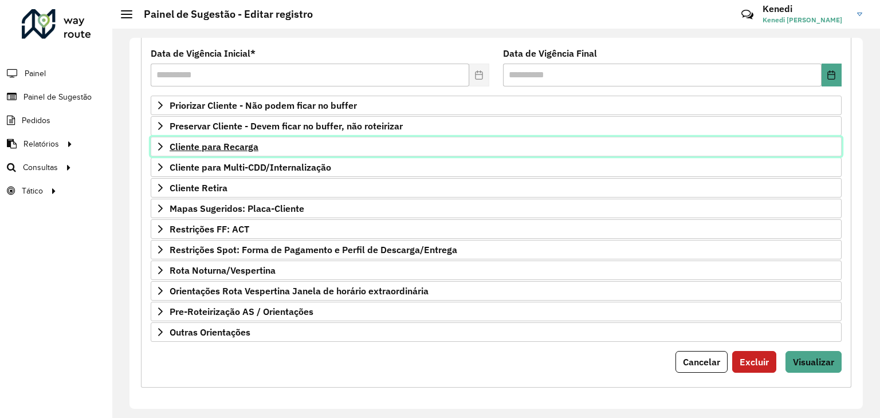
click at [165, 147] on link "Cliente para Recarga" at bounding box center [496, 146] width 691 height 19
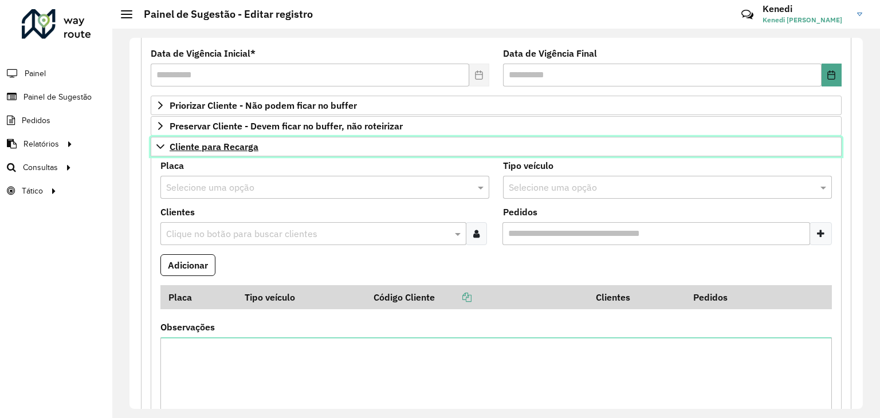
click at [164, 149] on icon at bounding box center [160, 146] width 9 height 9
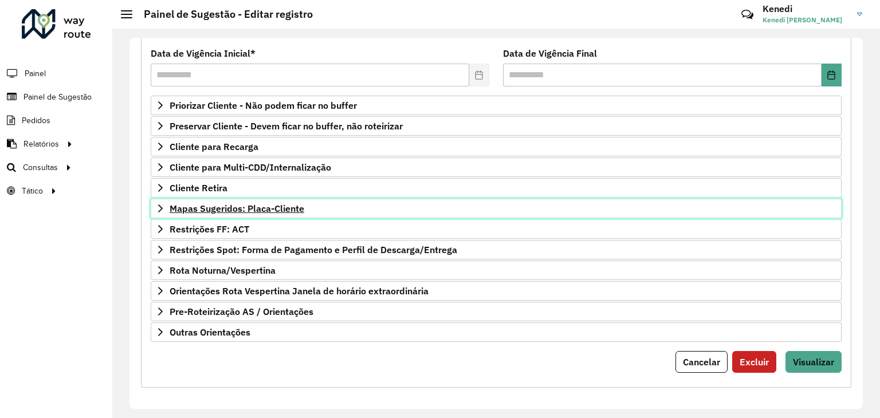
click at [157, 207] on icon at bounding box center [160, 208] width 9 height 9
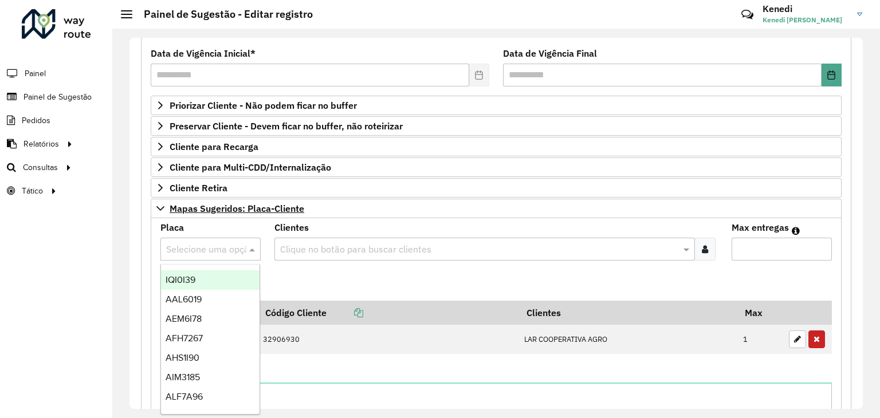
click at [190, 243] on input "text" at bounding box center [199, 250] width 66 height 14
type input "***"
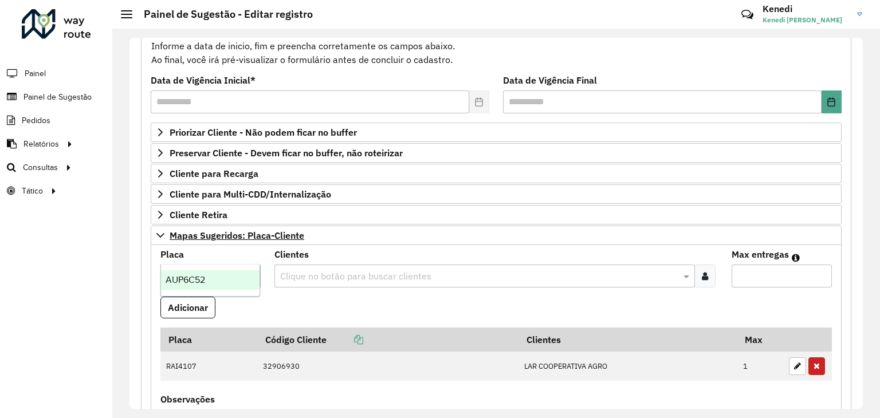
scroll to position [92, 0]
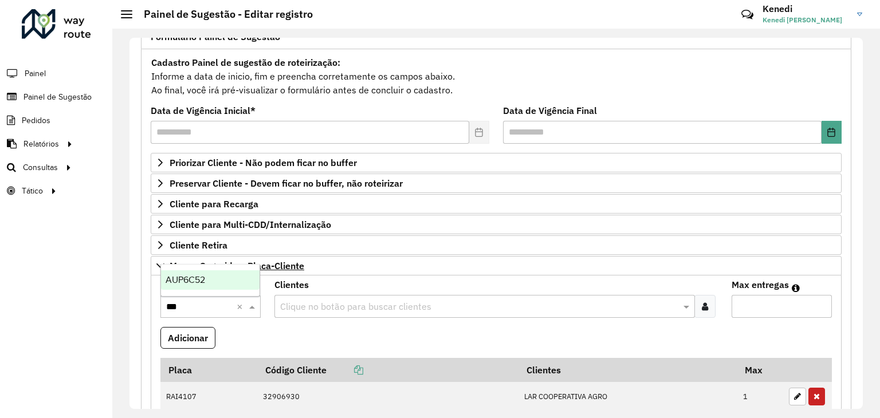
click at [183, 285] on span "AUP6C52" at bounding box center [185, 280] width 40 height 10
click at [299, 309] on input "text" at bounding box center [478, 307] width 403 height 14
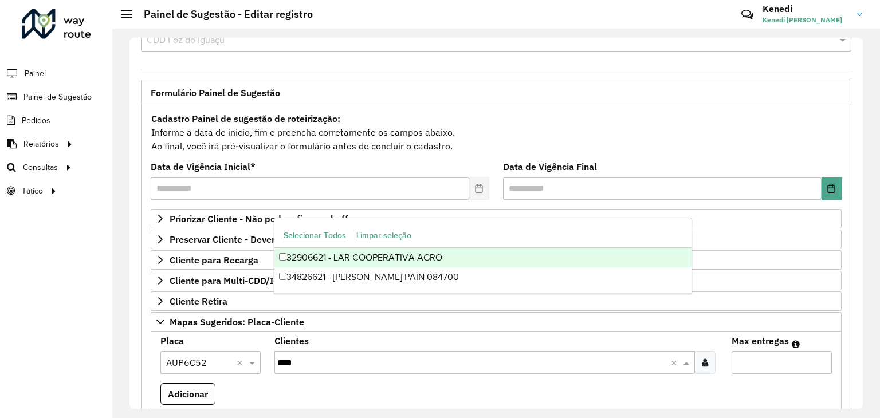
scroll to position [34, 0]
type input "****"
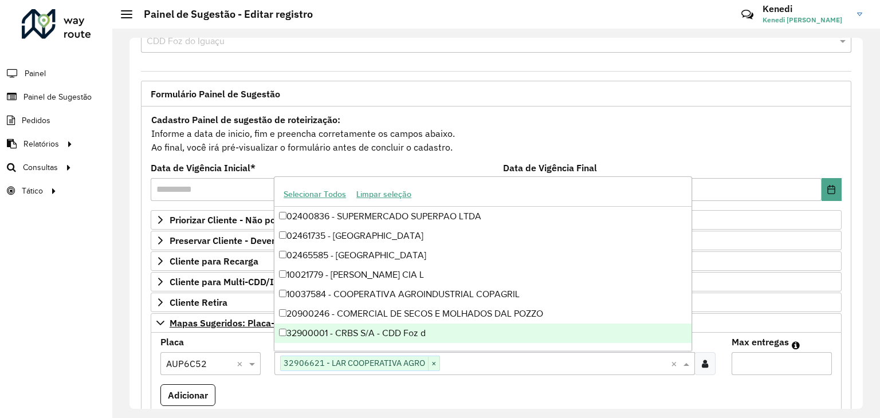
click at [419, 379] on formly-field "Clientes Clique no botão para buscar clientes 32906621 - LAR COOPERATIVA AGRO ×…" at bounding box center [495, 361] width 456 height 46
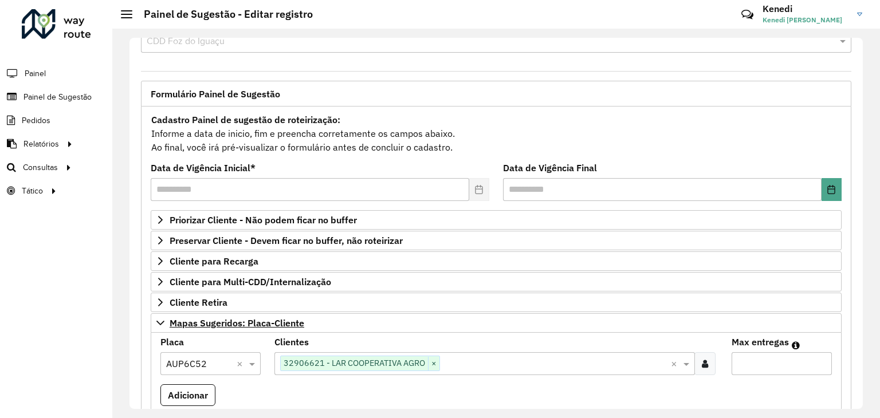
click at [459, 366] on input "text" at bounding box center [555, 364] width 230 height 14
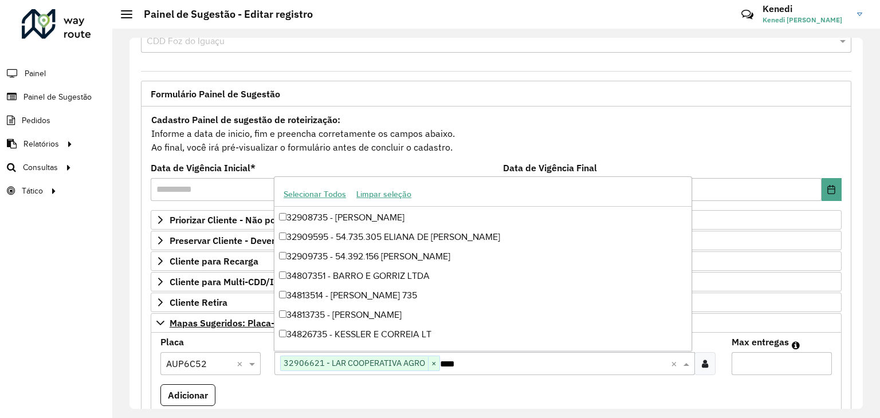
scroll to position [0, 0]
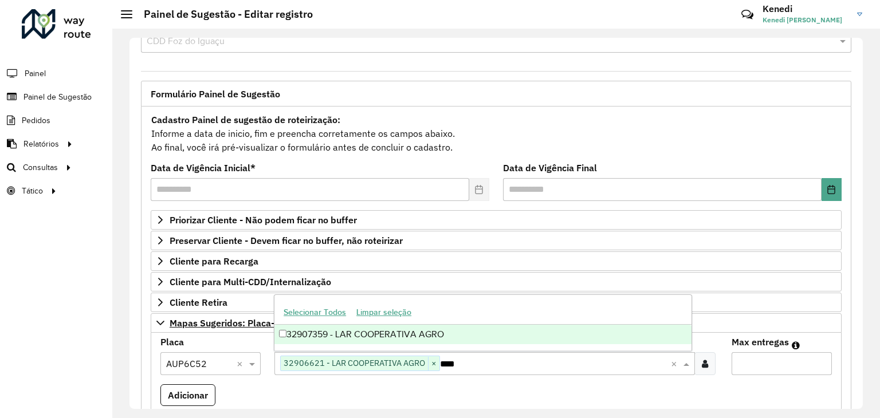
type input "****"
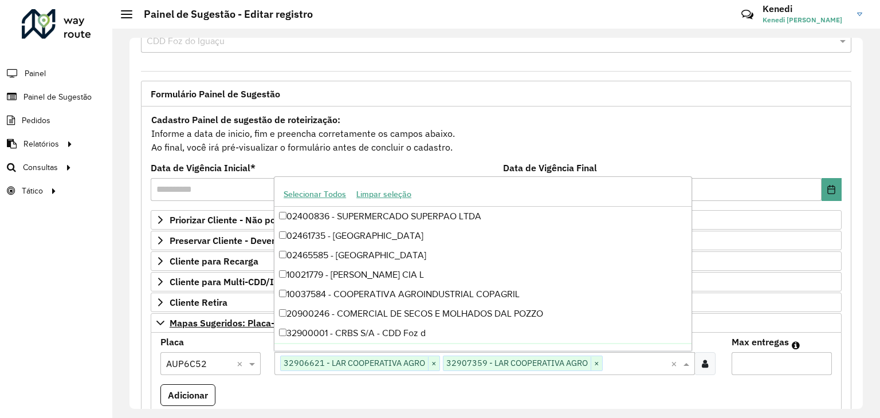
click at [462, 384] on formly-field "Adicionar" at bounding box center [495, 399] width 685 height 31
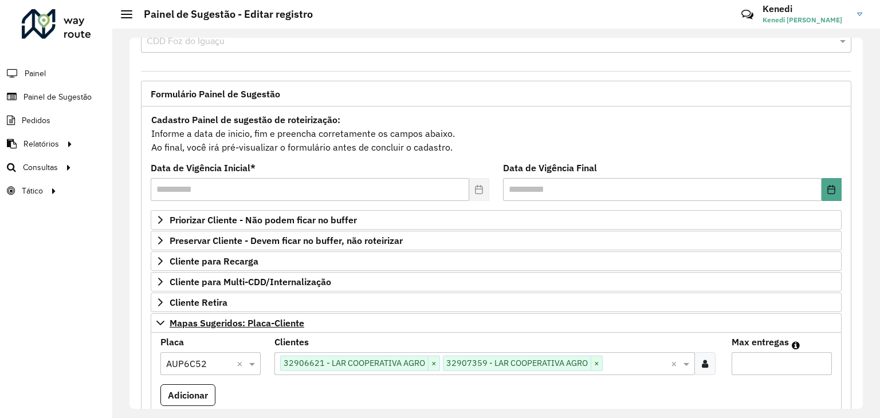
click at [742, 361] on input "Max entregas" at bounding box center [781, 363] width 100 height 23
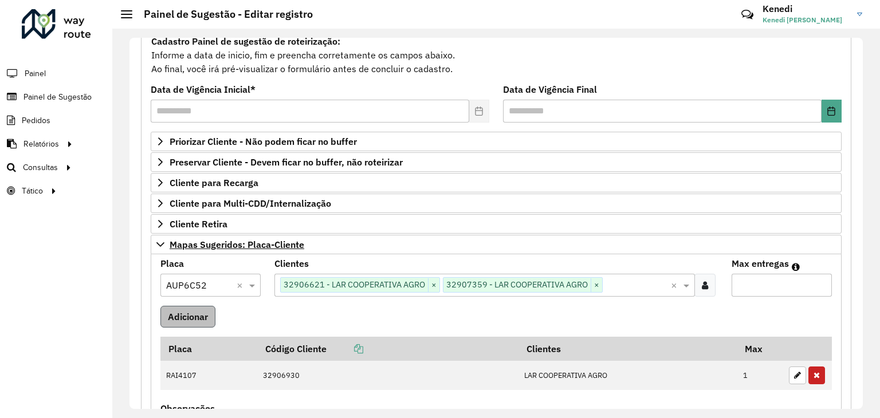
scroll to position [149, 0]
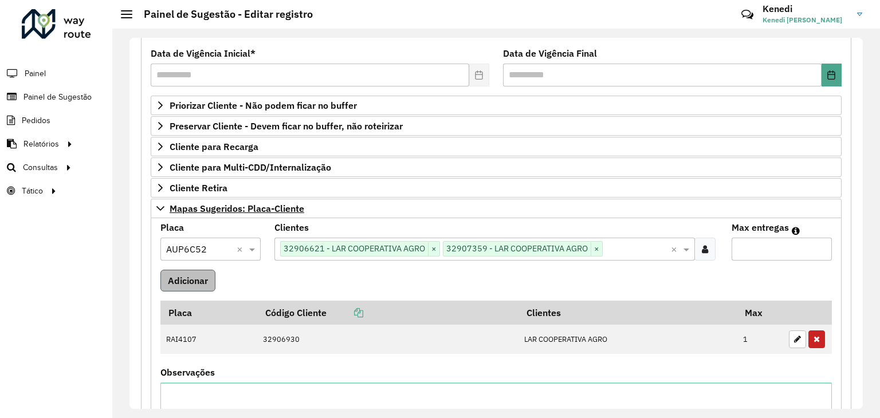
type input "*"
click at [193, 278] on button "Adicionar" at bounding box center [187, 281] width 55 height 22
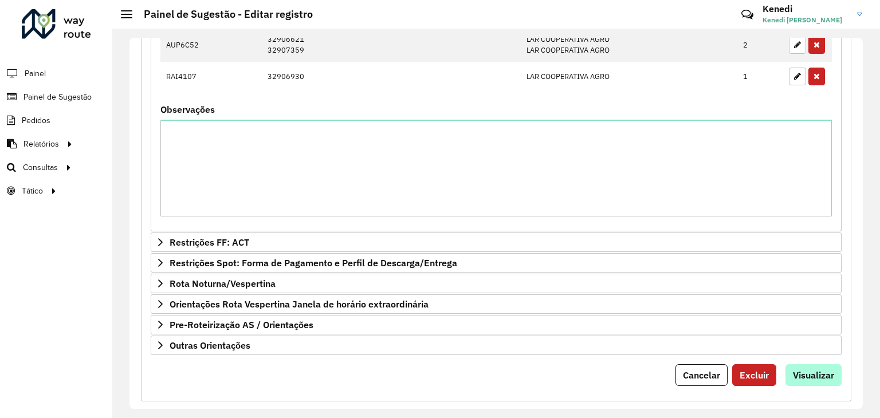
scroll to position [459, 0]
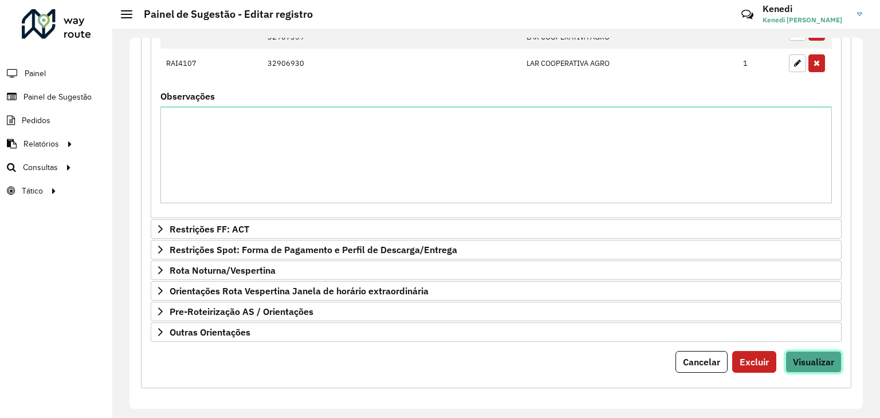
click at [803, 351] on button "Visualizar" at bounding box center [813, 362] width 56 height 22
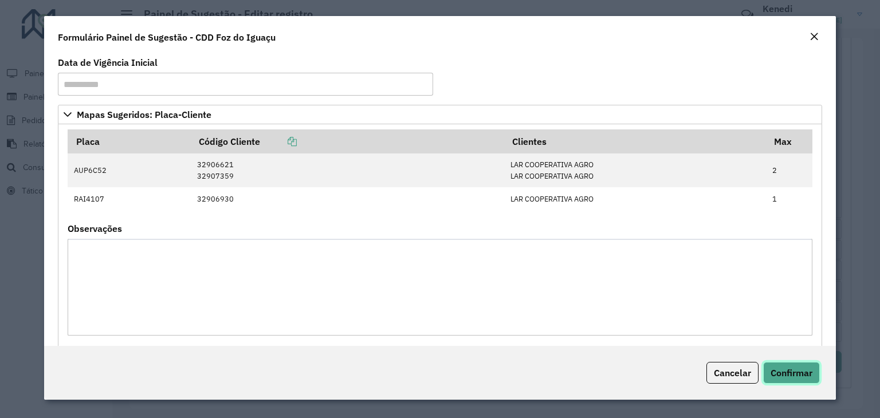
click at [794, 374] on span "Confirmar" at bounding box center [791, 372] width 42 height 11
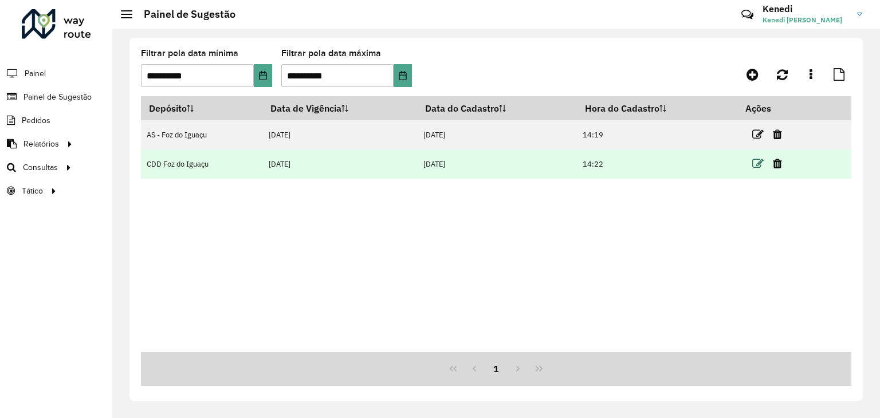
click at [756, 165] on icon at bounding box center [757, 163] width 11 height 11
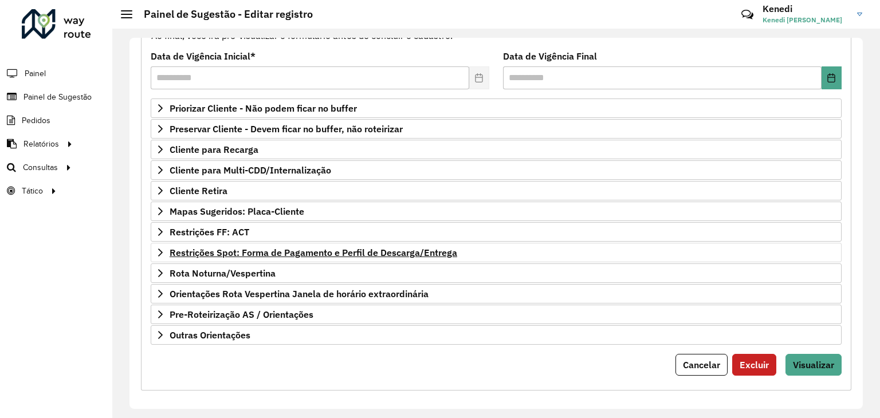
scroll to position [149, 0]
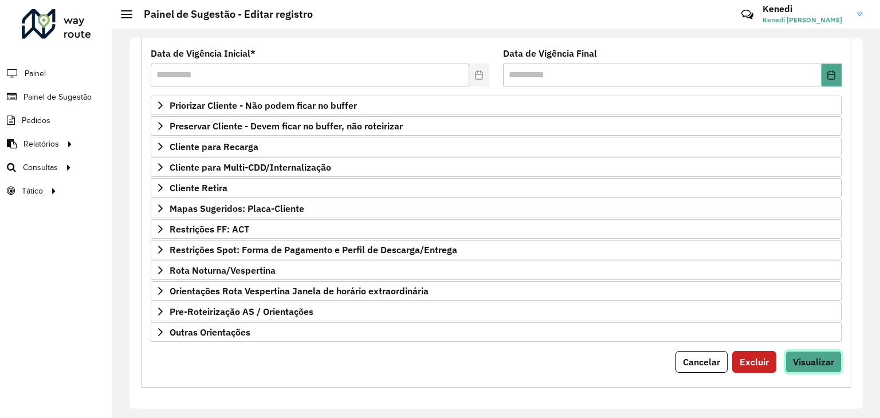
click at [814, 351] on button "Visualizar" at bounding box center [813, 362] width 56 height 22
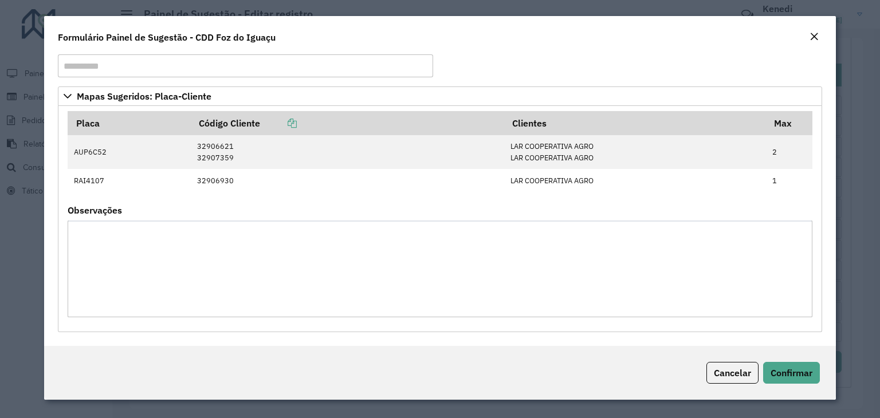
scroll to position [19, 0]
click at [793, 372] on span "Confirmar" at bounding box center [791, 372] width 42 height 11
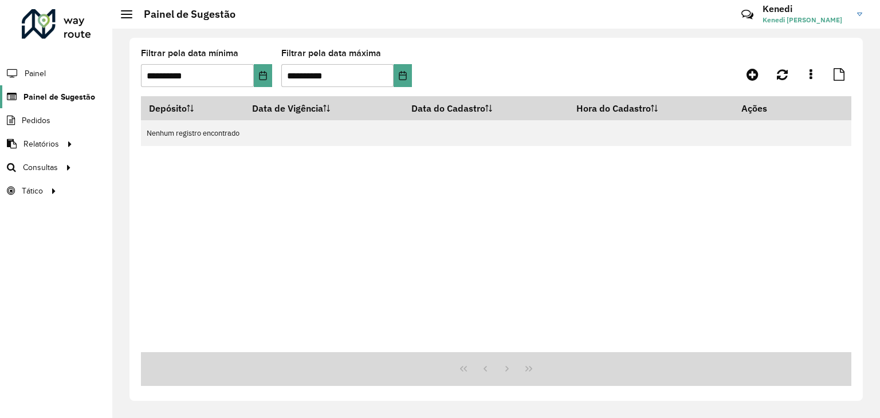
click at [77, 99] on span "Painel de Sugestão" at bounding box center [59, 97] width 72 height 12
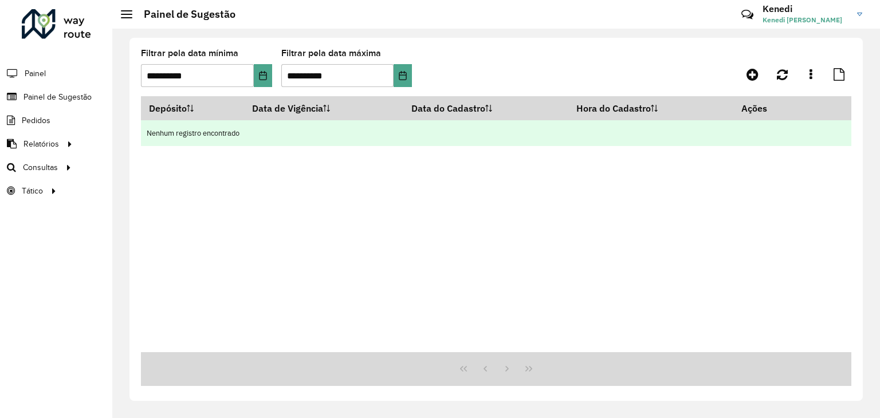
click at [411, 131] on td "Nenhum registro encontrado" at bounding box center [496, 133] width 710 height 26
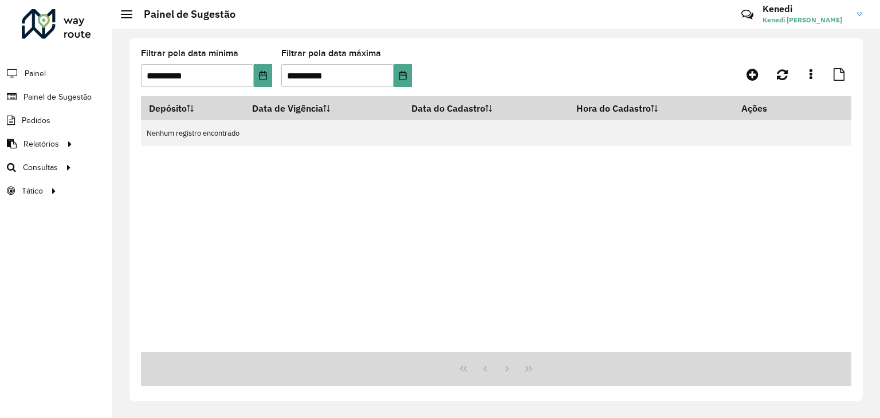
click at [677, 187] on div "Depósito Data de Vigência Data do Cadastro Hora do Cadastro Ações Nenhum regist…" at bounding box center [496, 224] width 710 height 256
click at [72, 94] on span "Painel de Sugestão" at bounding box center [59, 97] width 72 height 12
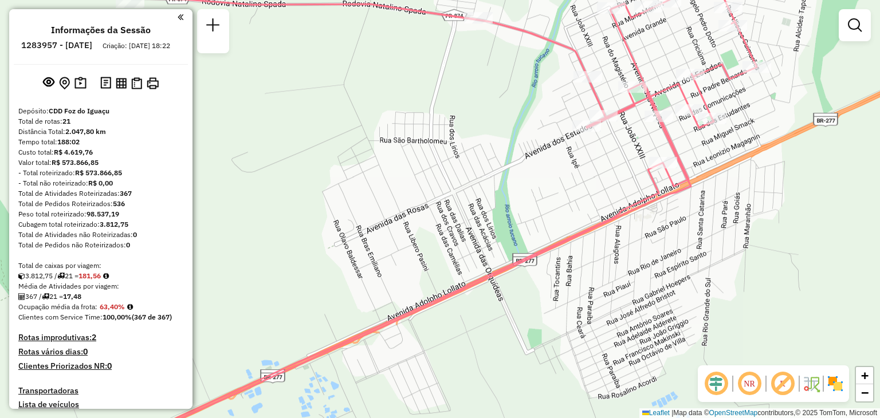
scroll to position [1332, 0]
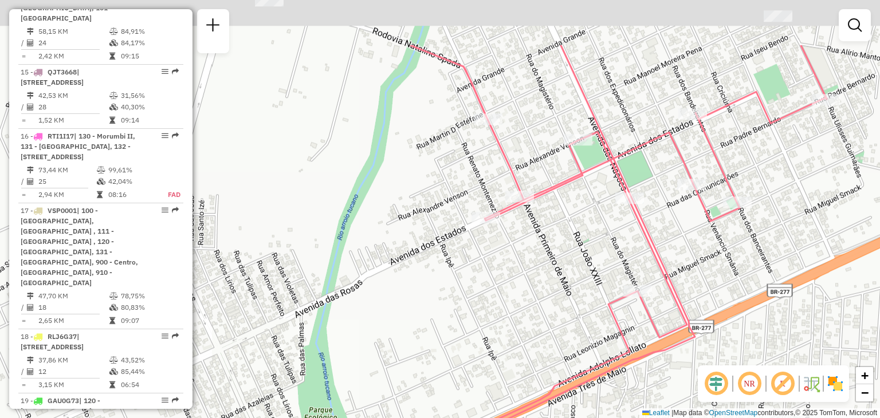
drag, startPoint x: 697, startPoint y: 60, endPoint x: 710, endPoint y: 148, distance: 88.5
click at [710, 148] on icon at bounding box center [524, 296] width 603 height 502
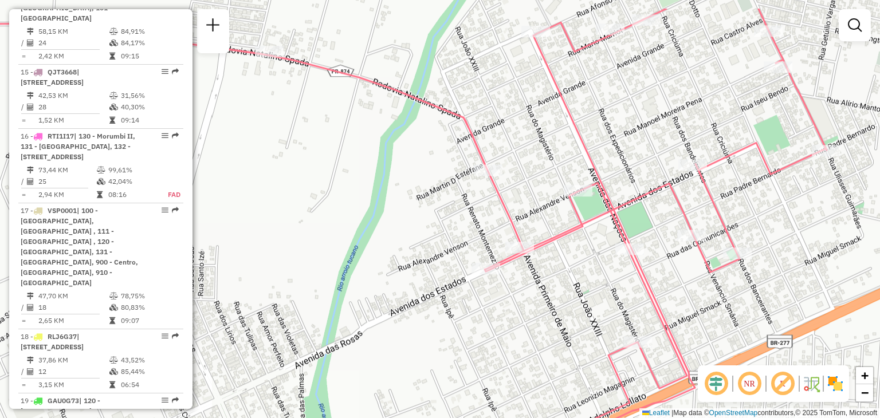
drag, startPoint x: 713, startPoint y: 120, endPoint x: 713, endPoint y: 171, distance: 51.0
click at [713, 171] on div "Janela de atendimento Grade de atendimento Capacidade Transportadoras Veículos …" at bounding box center [440, 209] width 880 height 418
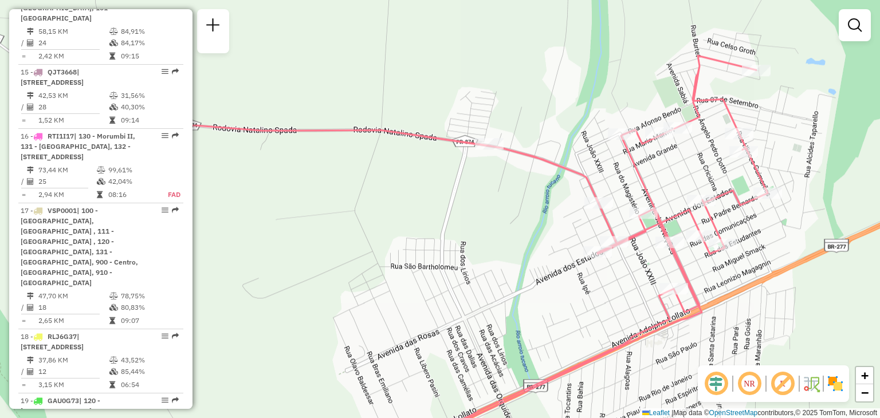
drag, startPoint x: 543, startPoint y: 100, endPoint x: 538, endPoint y: 92, distance: 9.2
click at [541, 95] on div "Janela de atendimento Grade de atendimento Capacidade Transportadoras Veículos …" at bounding box center [440, 209] width 880 height 418
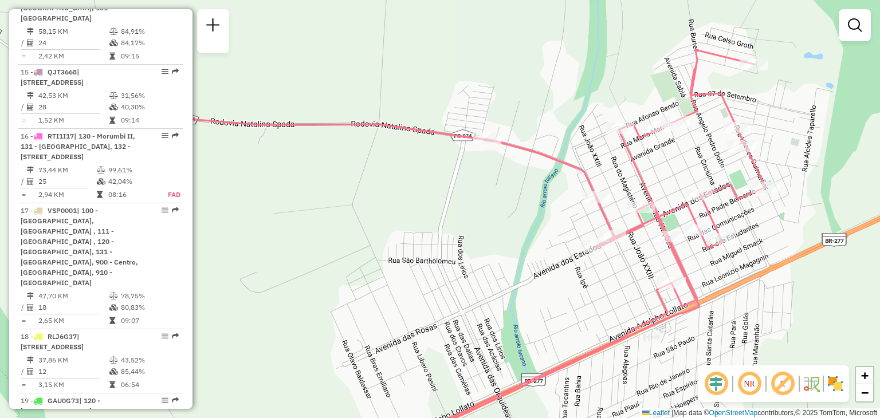
click at [537, 86] on div "Janela de atendimento Grade de atendimento Capacidade Transportadoras Veículos …" at bounding box center [440, 209] width 880 height 418
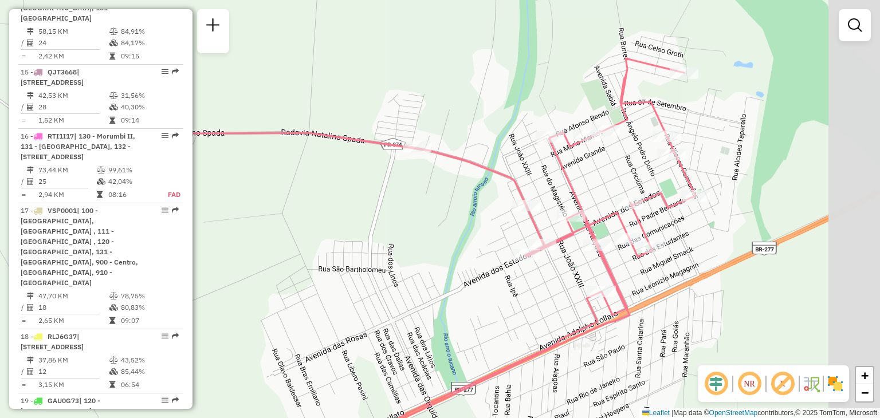
drag, startPoint x: 538, startPoint y: 81, endPoint x: 441, endPoint y: 90, distance: 97.3
click at [441, 90] on div "Janela de atendimento Grade de atendimento Capacidade Transportadoras Veículos …" at bounding box center [440, 209] width 880 height 418
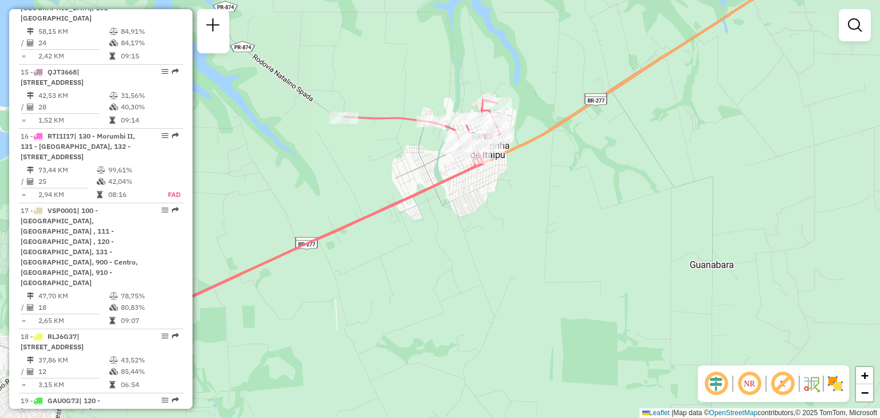
drag, startPoint x: 515, startPoint y: 141, endPoint x: 564, endPoint y: 145, distance: 48.8
click at [564, 145] on div "Rota 14 - Placa GKF6739 32910245 - [PERSON_NAME] DE NOVAIS STADLER Rota 14 - Pl…" at bounding box center [440, 209] width 880 height 418
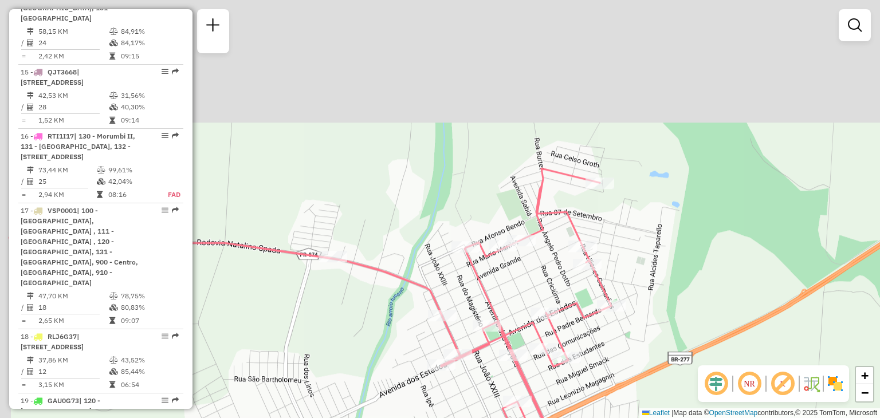
drag, startPoint x: 758, startPoint y: 293, endPoint x: 803, endPoint y: 375, distance: 94.1
click at [809, 384] on hb-router-mapa "Informações da Sessão 1283957 - [DATE] Criação: [DATE] 18:22 Depósito: CDD Foz …" at bounding box center [440, 209] width 880 height 418
